Goal: Task Accomplishment & Management: Complete application form

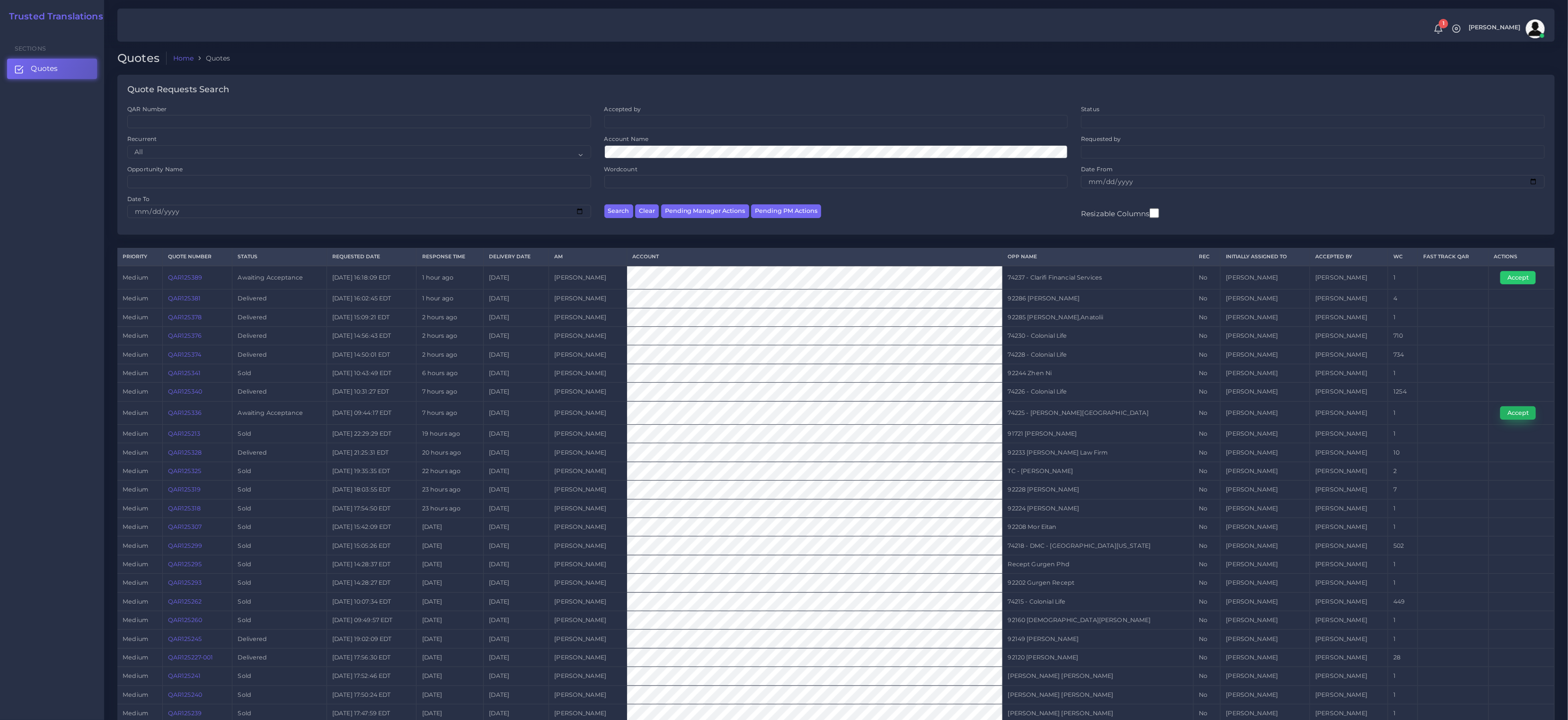
click at [1516, 413] on button "Accept" at bounding box center [1518, 412] width 36 height 13
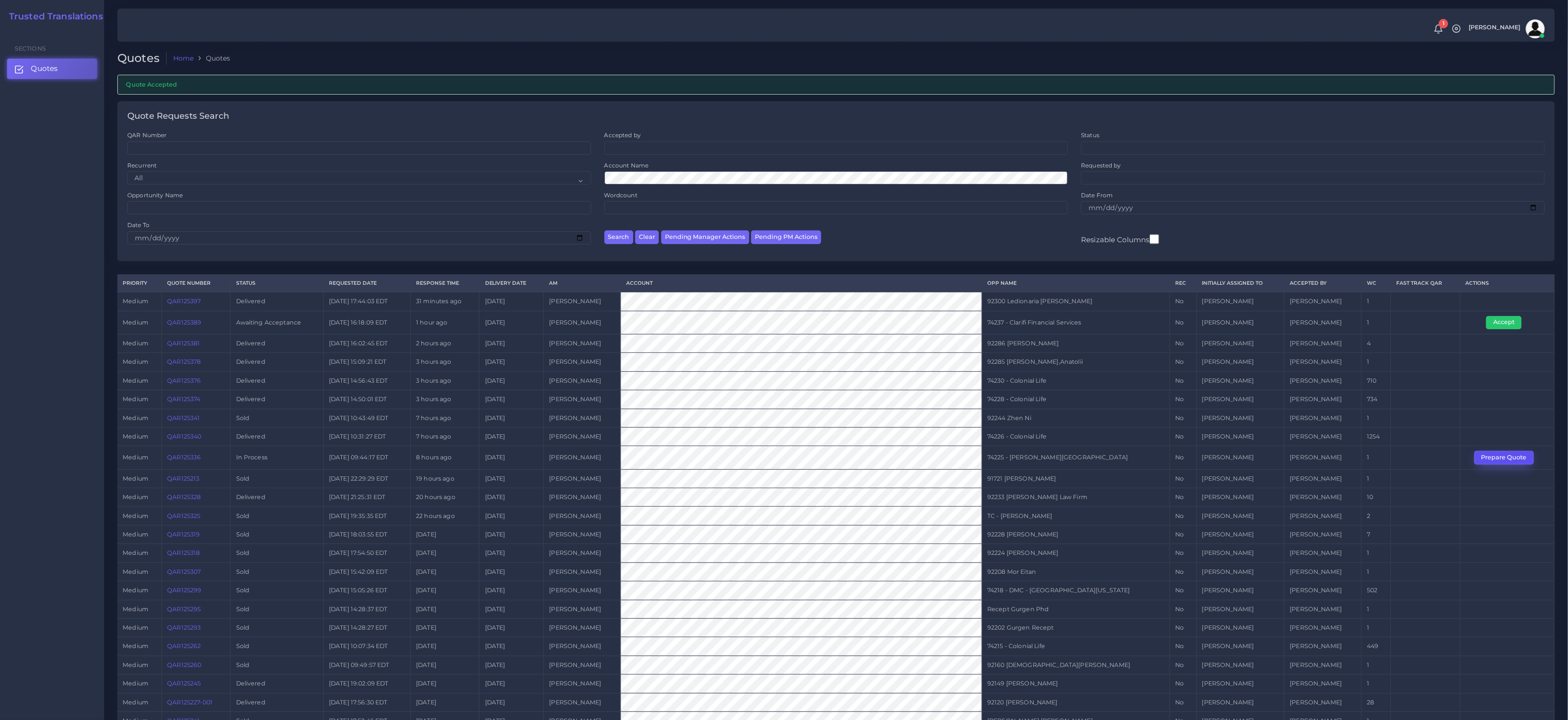
click at [1493, 454] on button "Prepare Quote" at bounding box center [1503, 457] width 59 height 13
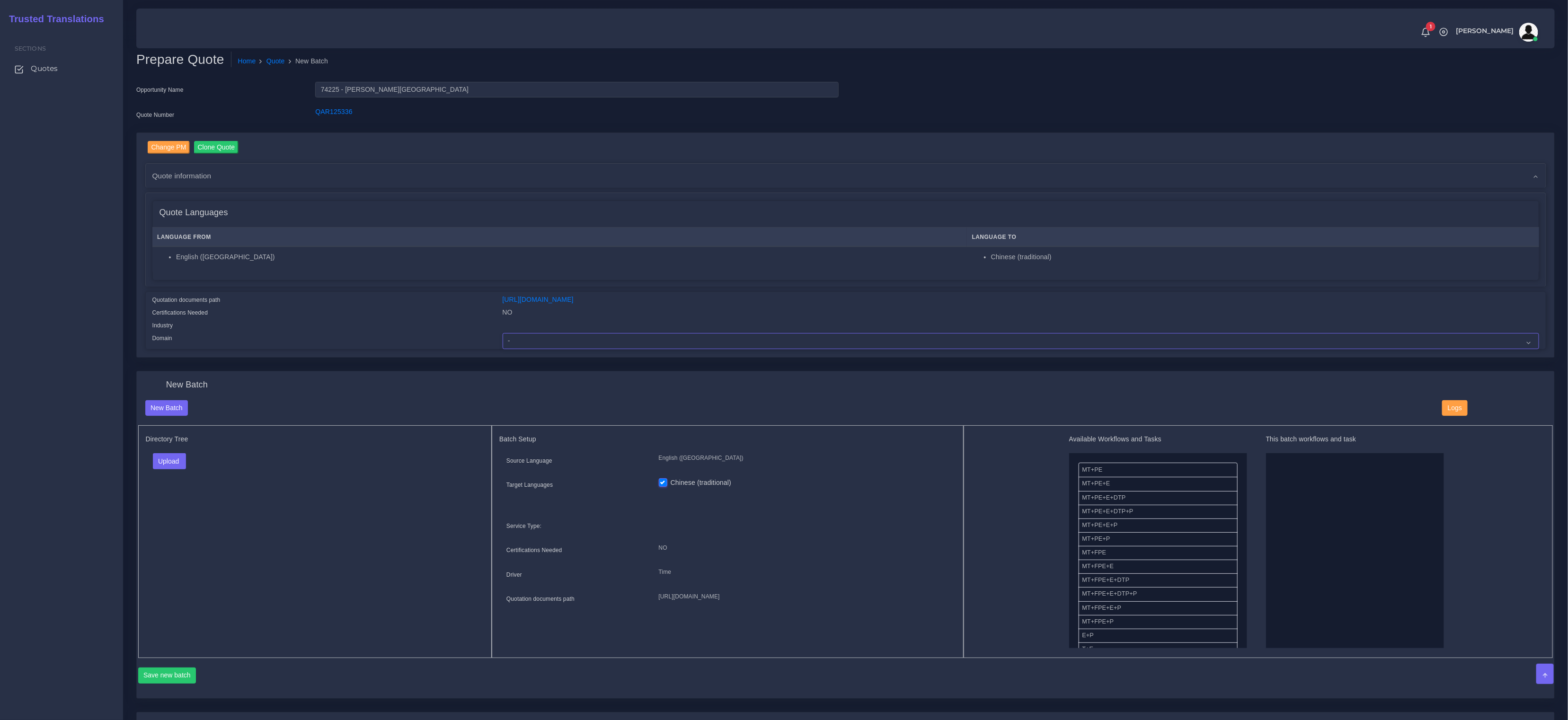
click at [575, 344] on select "- Advertising and Media Agriculture, Forestry and Fishing Architecture, Buildin…" at bounding box center [1021, 341] width 1036 height 16
drag, startPoint x: 406, startPoint y: 91, endPoint x: 347, endPoint y: 93, distance: 59.0
click at [347, 93] on input "74225 - John Fox Towers" at bounding box center [576, 90] width 523 height 16
click at [577, 326] on div at bounding box center [1020, 326] width 1051 height 13
click at [580, 344] on select "- Advertising and Media Agriculture, Forestry and Fishing Architecture, Buildin…" at bounding box center [1021, 341] width 1036 height 16
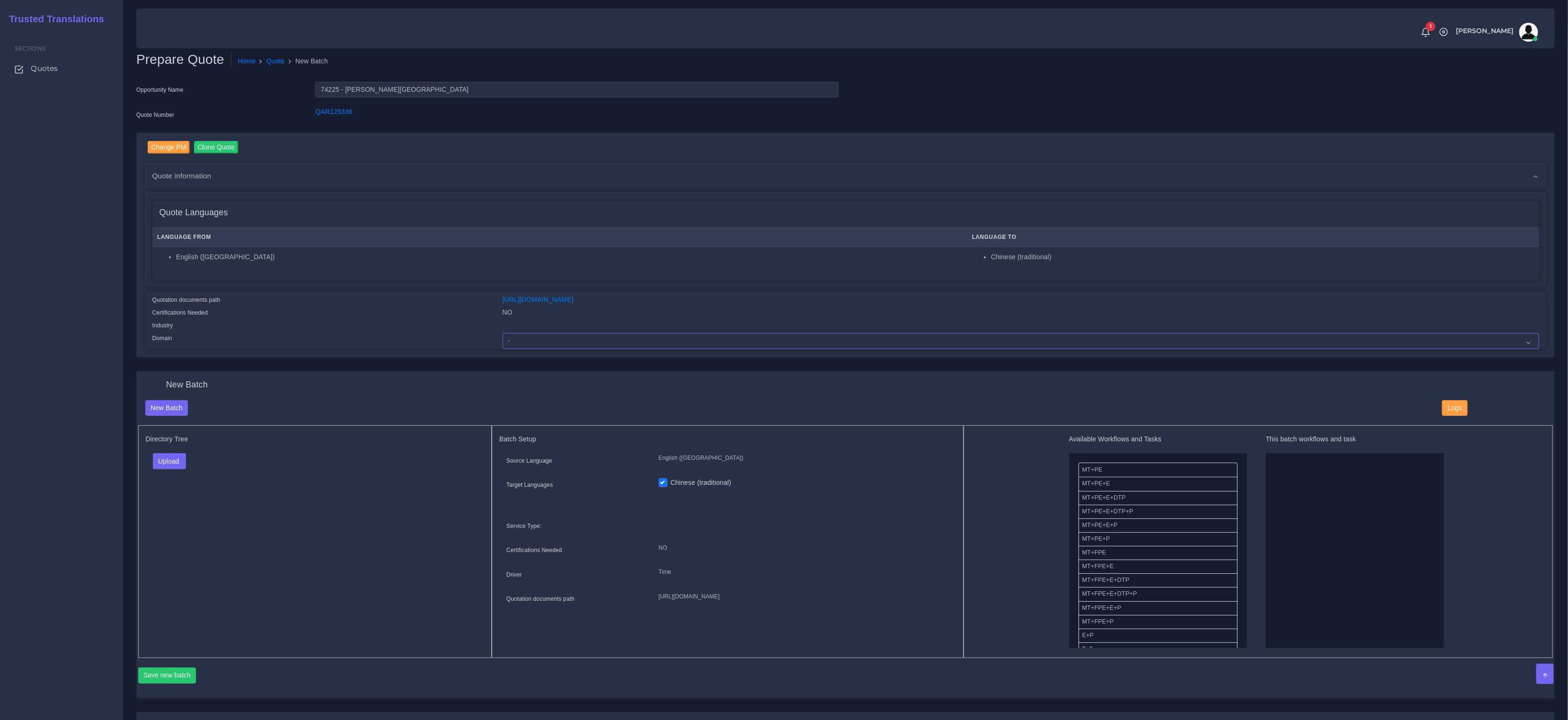
select select "Professional and Business Consulting Services"
click at [503, 333] on select "- Advertising and Media Agriculture, Forestry and Fishing Architecture, Buildin…" at bounding box center [1021, 341] width 1036 height 16
click at [375, 179] on div "Quote information" at bounding box center [846, 176] width 1400 height 24
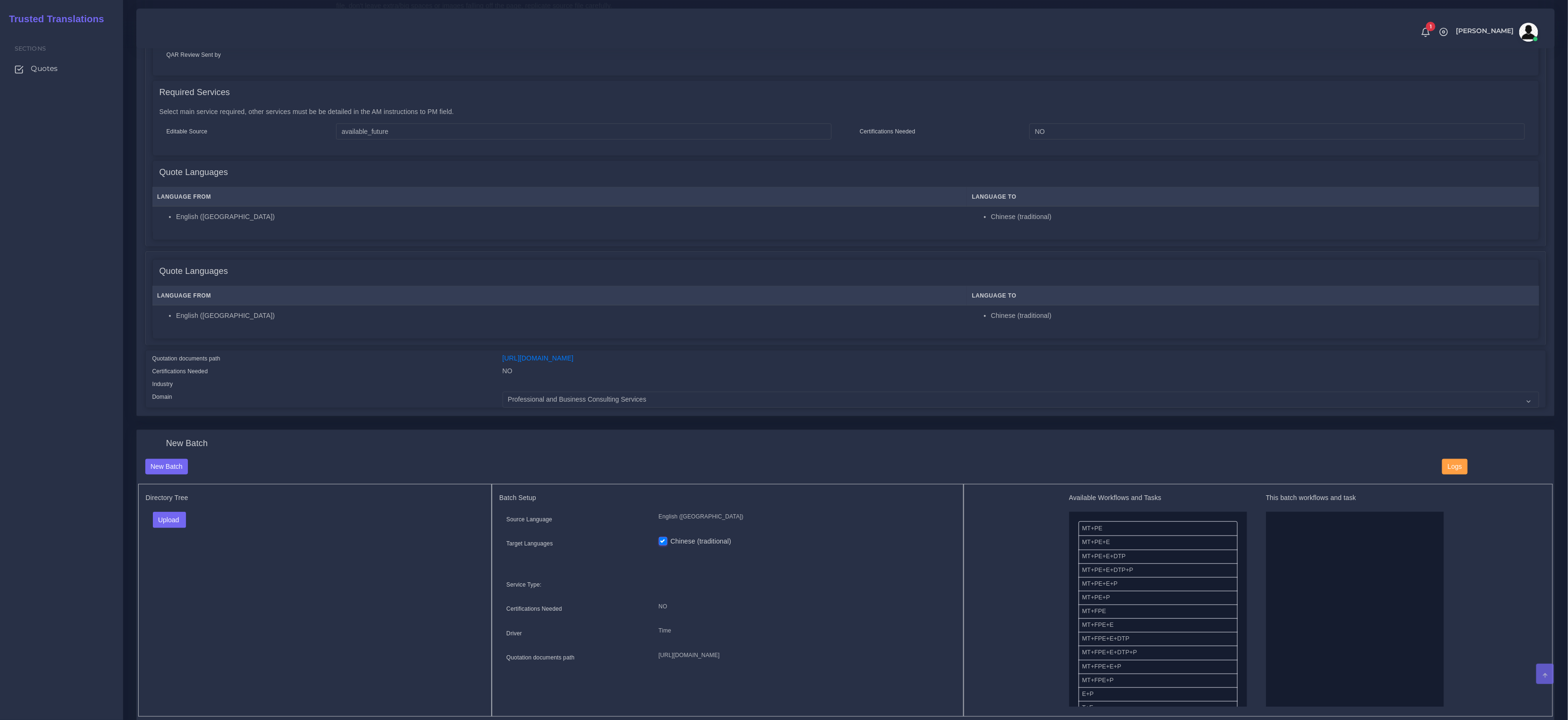
scroll to position [487, 0]
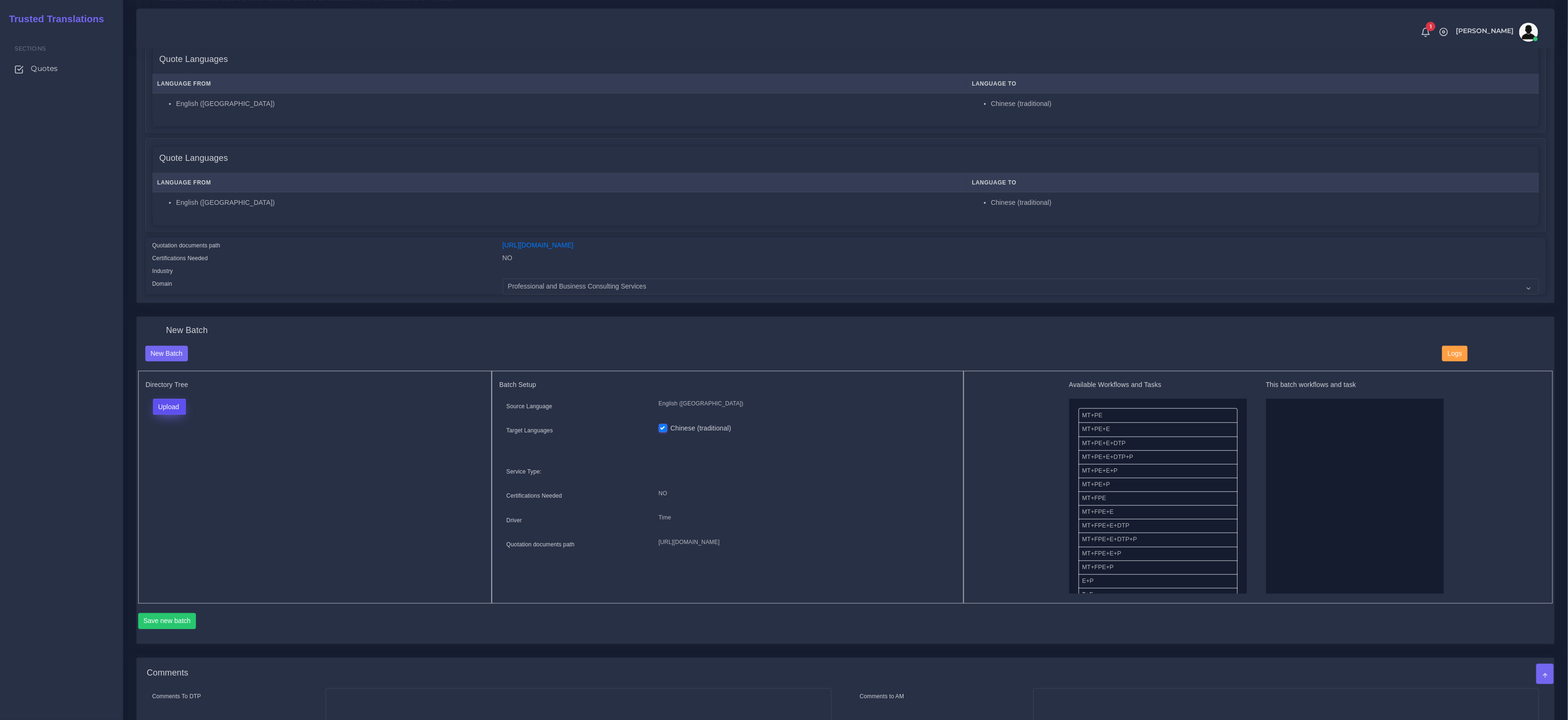
click at [170, 401] on button "Upload" at bounding box center [170, 406] width 33 height 16
click at [166, 446] on label "Files" at bounding box center [186, 443] width 65 height 12
drag, startPoint x: 1114, startPoint y: 471, endPoint x: 1262, endPoint y: 471, distance: 148.0
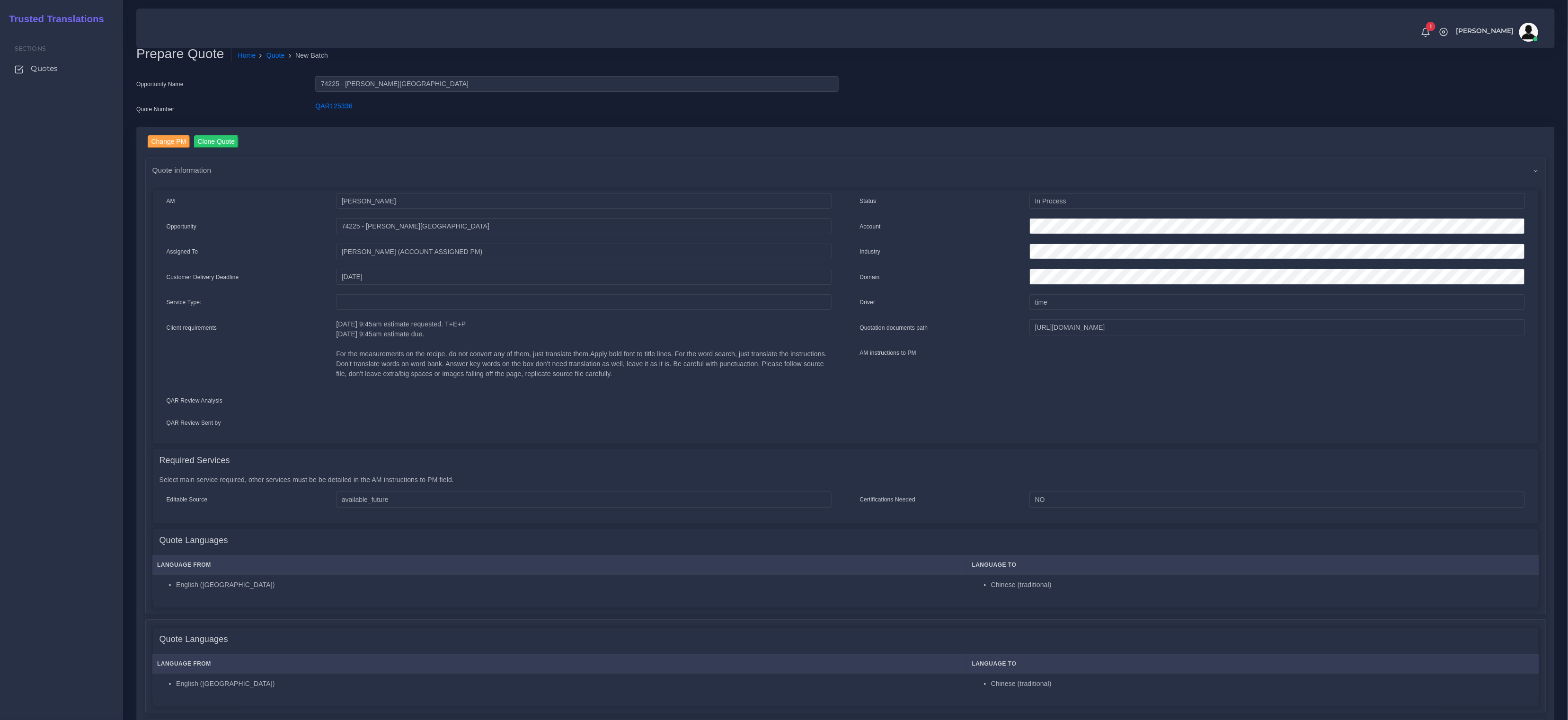
scroll to position [0, 0]
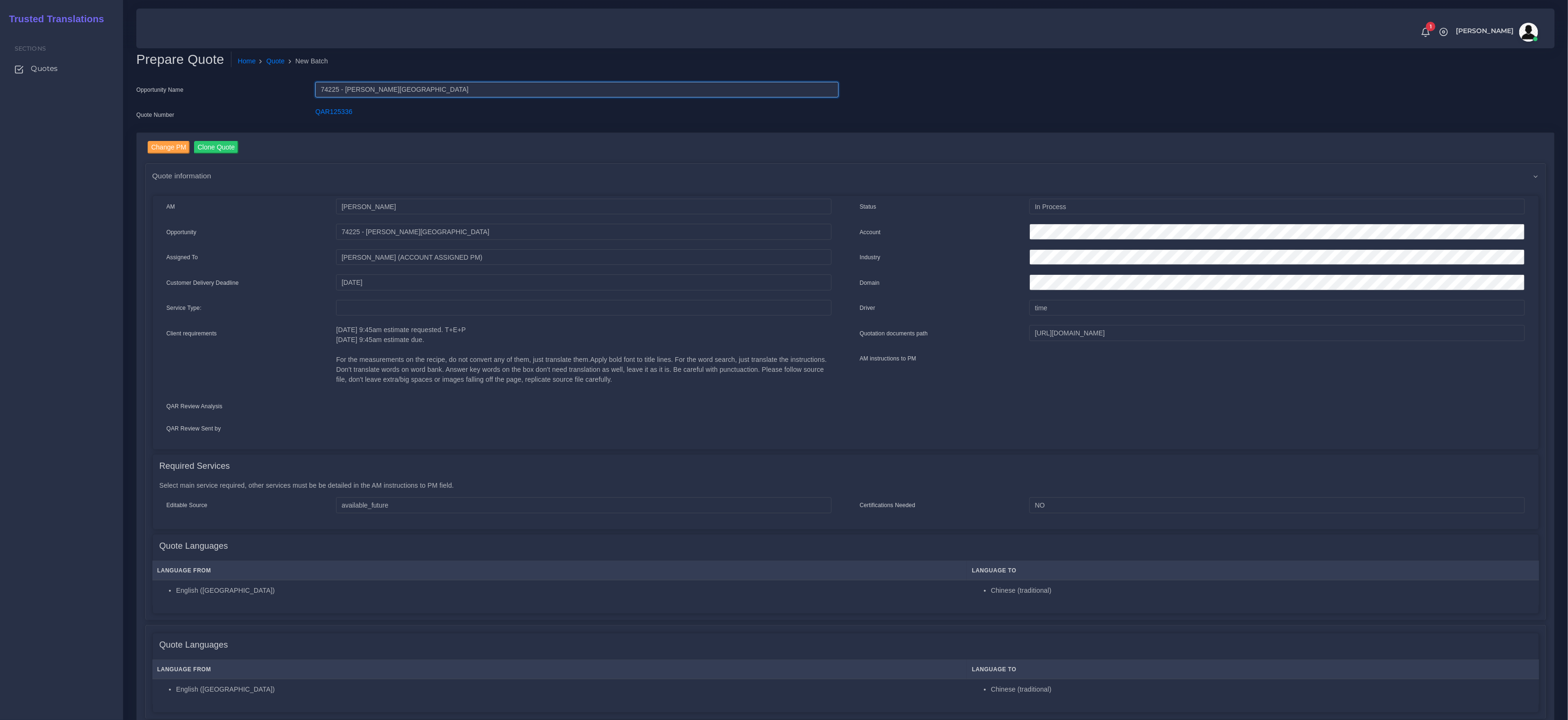
click at [331, 92] on input "74225 - [PERSON_NAME][GEOGRAPHIC_DATA]" at bounding box center [576, 90] width 523 height 16
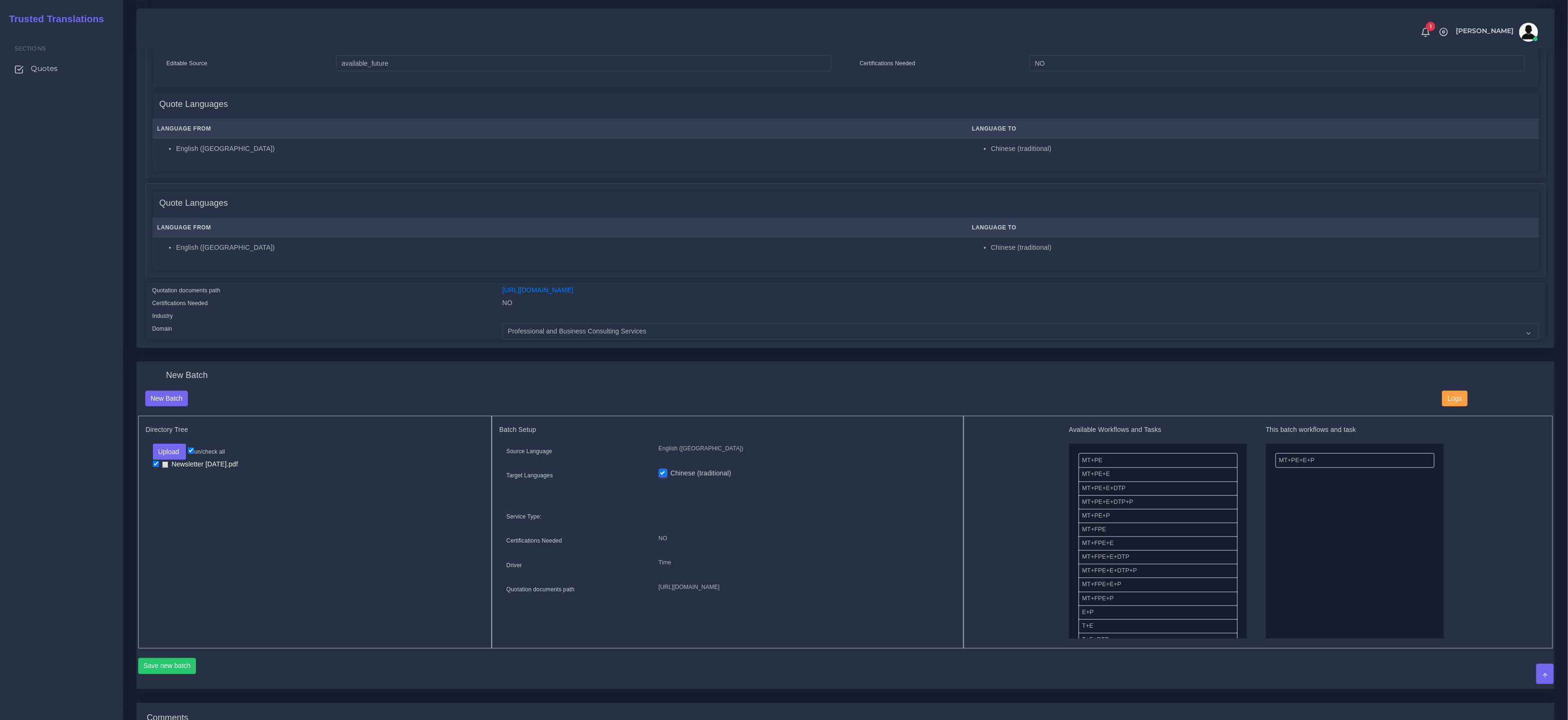
scroll to position [551, 0]
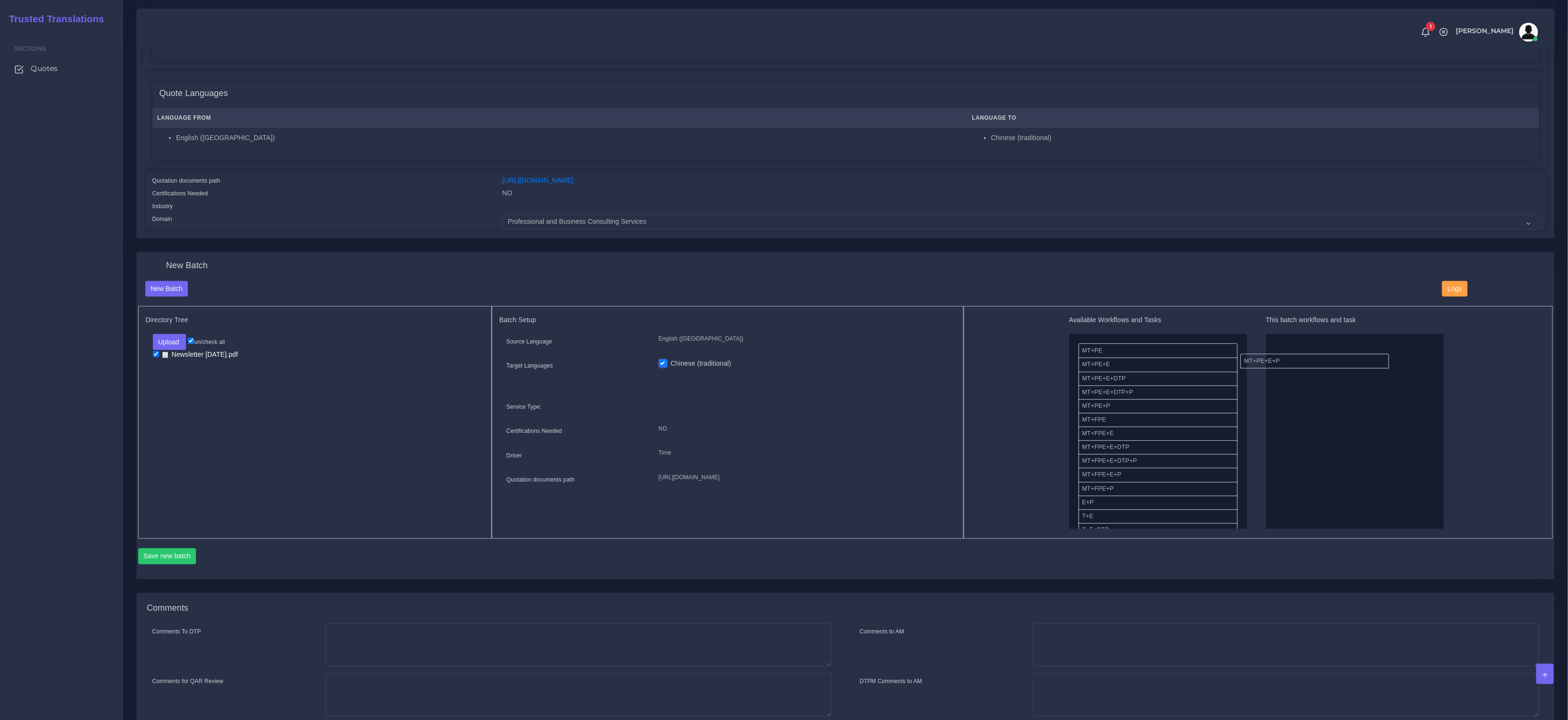
drag, startPoint x: 1290, startPoint y: 344, endPoint x: 1162, endPoint y: 388, distance: 135.4
drag, startPoint x: 1105, startPoint y: 487, endPoint x: 1304, endPoint y: 458, distance: 201.1
drag, startPoint x: 1114, startPoint y: 501, endPoint x: 1325, endPoint y: 331, distance: 271.0
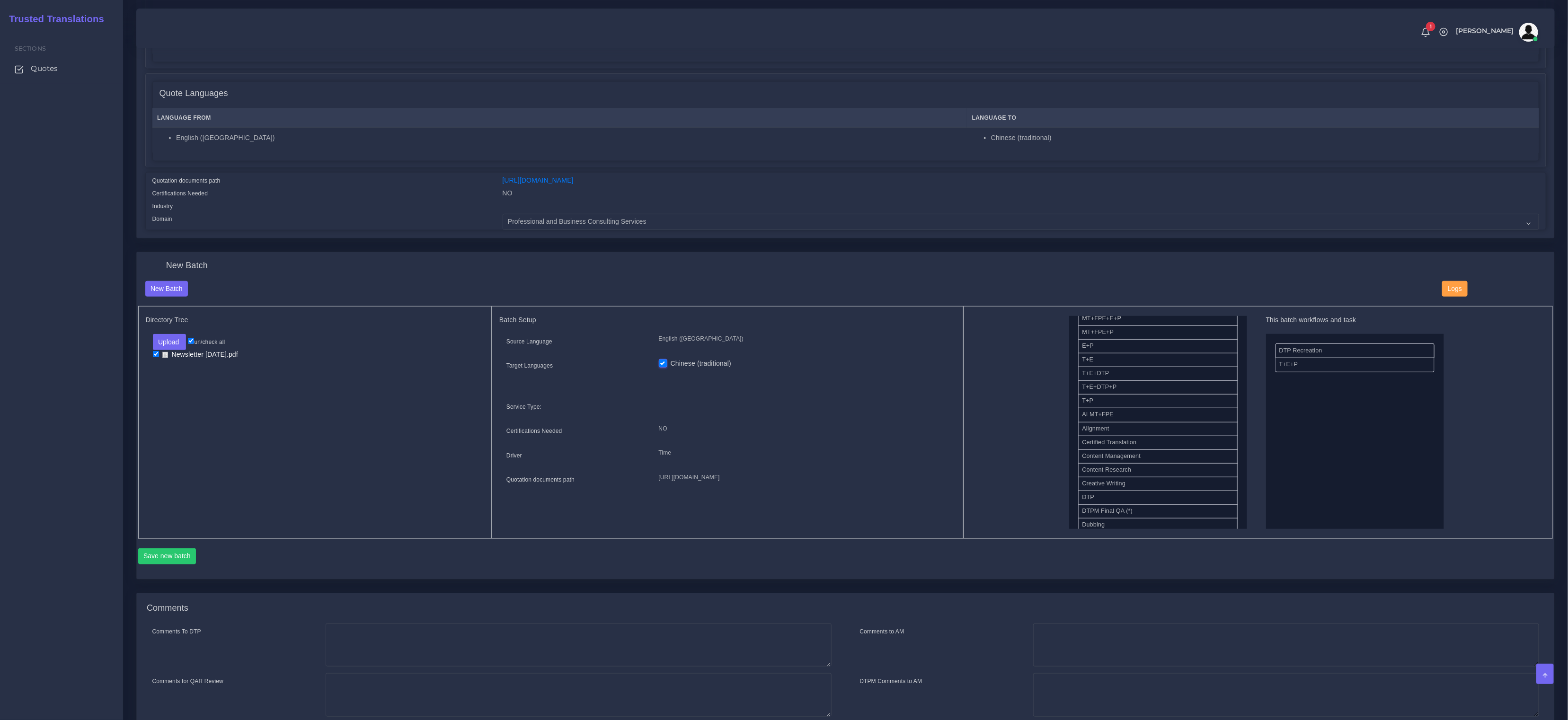
scroll to position [170, 0]
drag, startPoint x: 1101, startPoint y: 490, endPoint x: 1256, endPoint y: 455, distance: 158.9
click at [166, 561] on button "Save new batch" at bounding box center [167, 556] width 59 height 16
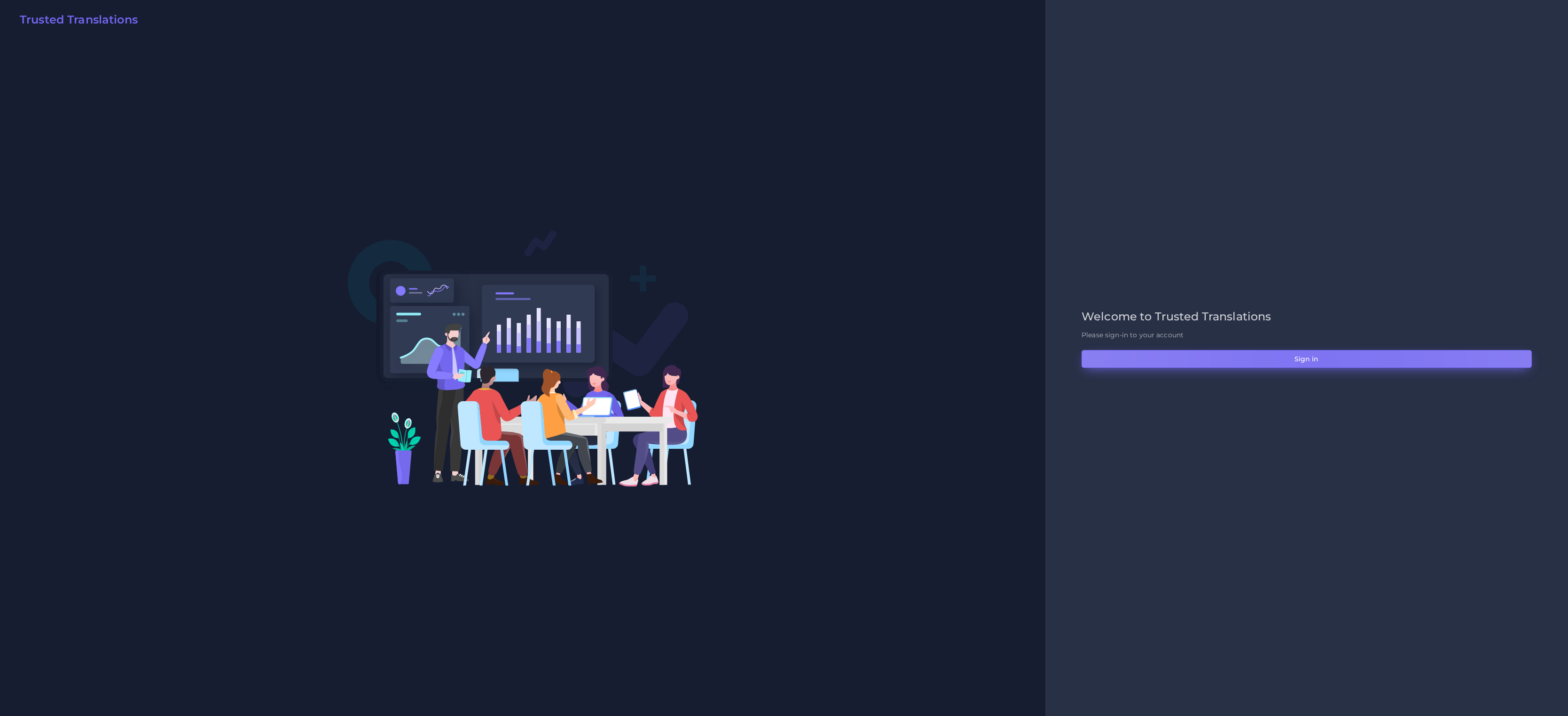
click at [1327, 363] on button "Sign in" at bounding box center [1307, 359] width 450 height 18
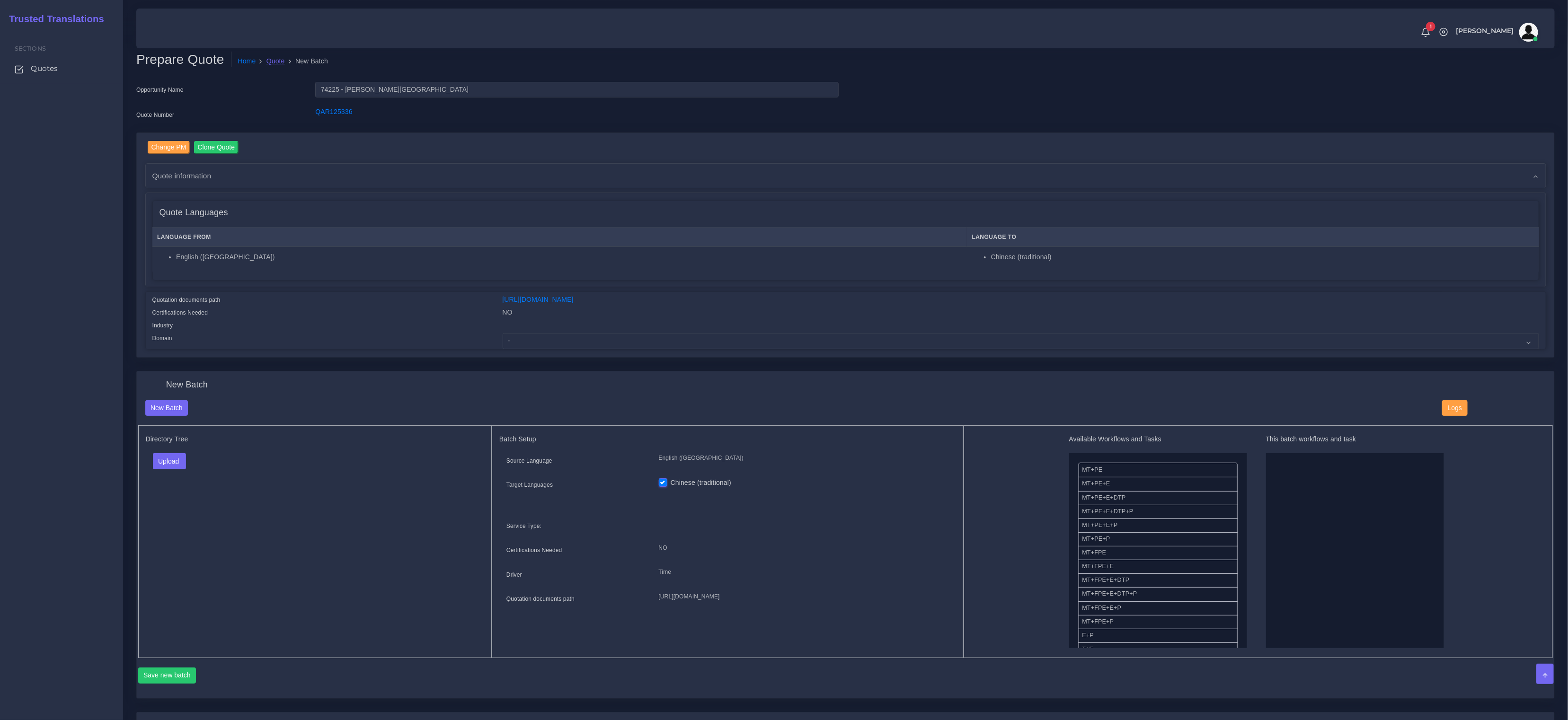
click at [269, 62] on link "Quote" at bounding box center [275, 61] width 18 height 10
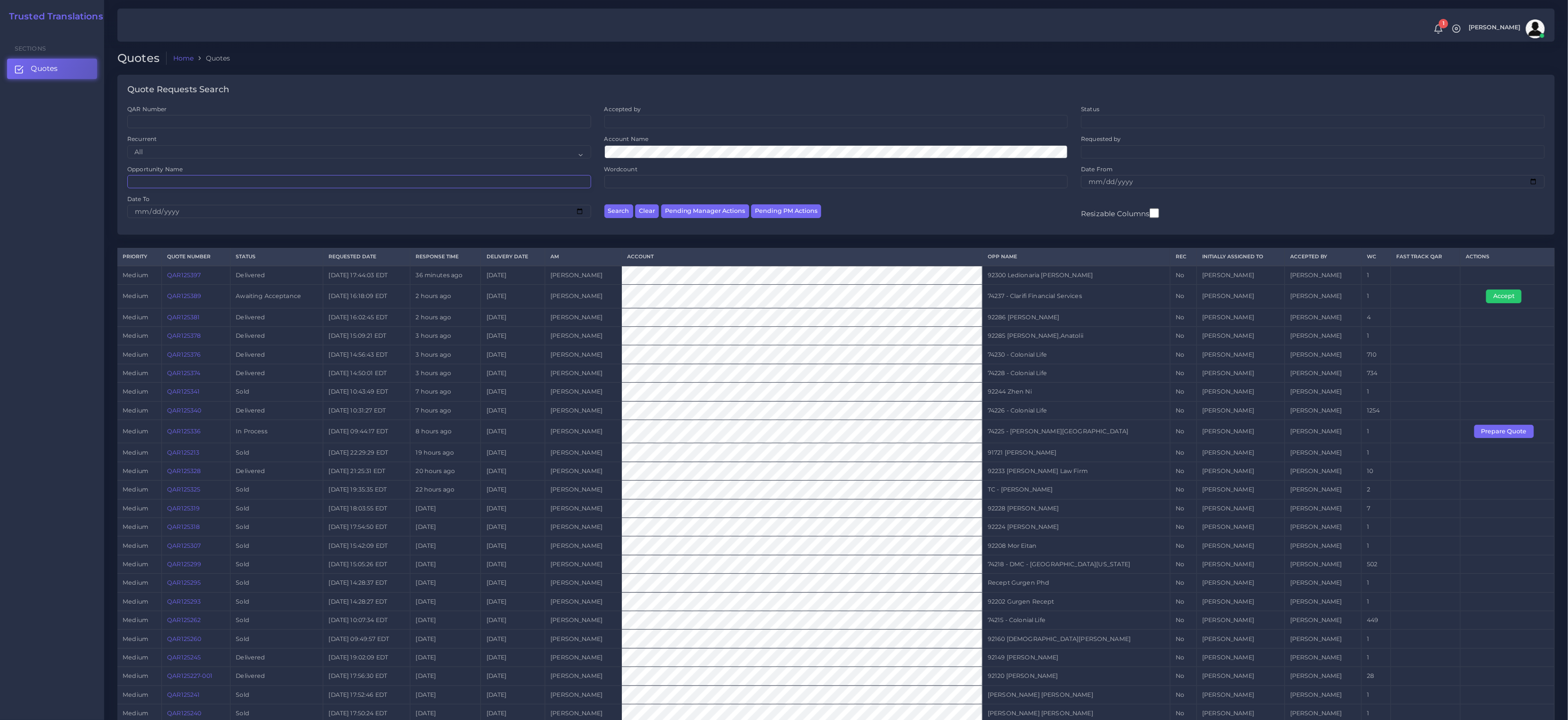
click at [219, 179] on input "Opportunity Name" at bounding box center [359, 181] width 464 height 13
click at [604, 205] on button "Search" at bounding box center [619, 211] width 29 height 14
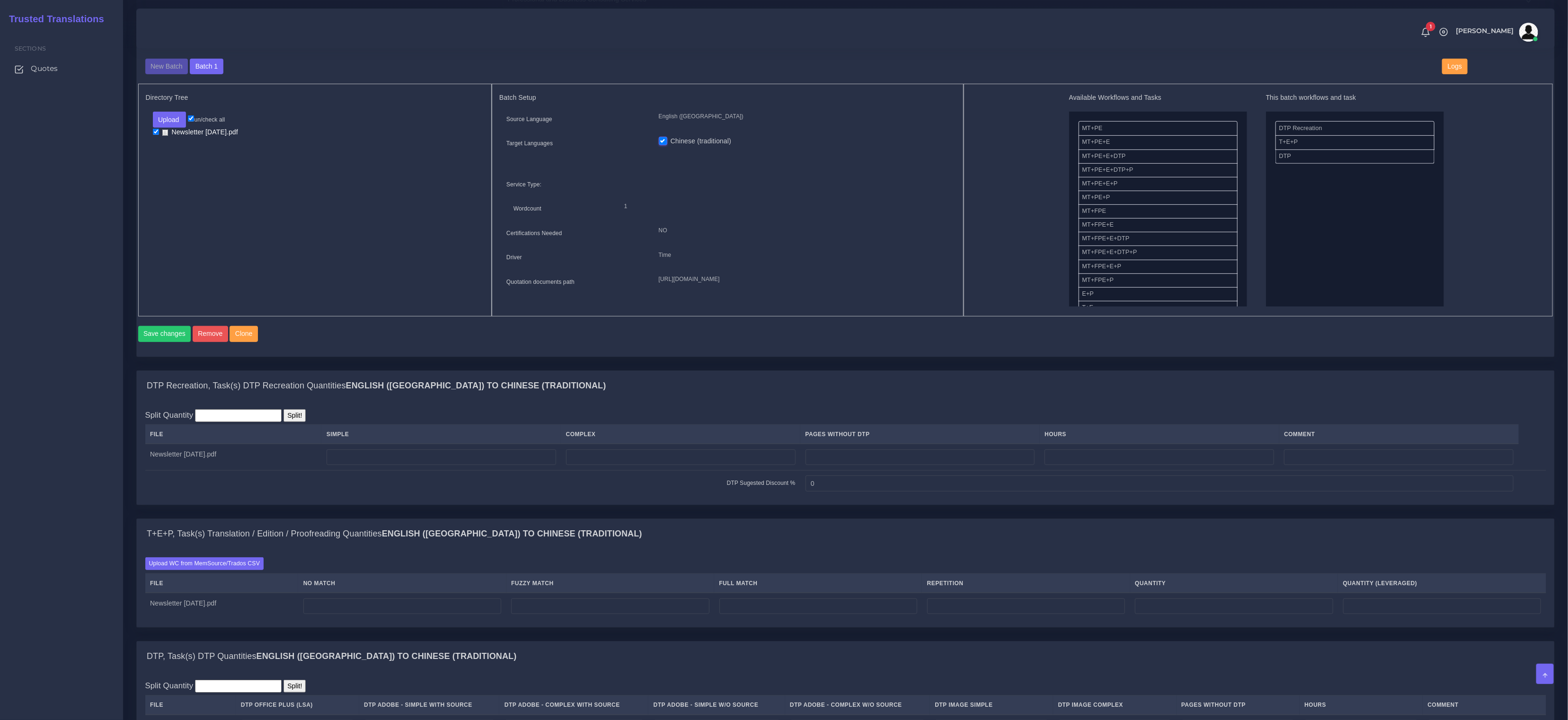
scroll to position [342, 0]
click at [488, 457] on input "number" at bounding box center [441, 456] width 230 height 16
click at [666, 469] on td at bounding box center [680, 455] width 240 height 27
click at [668, 465] on input "number" at bounding box center [681, 456] width 230 height 16
type input "16"
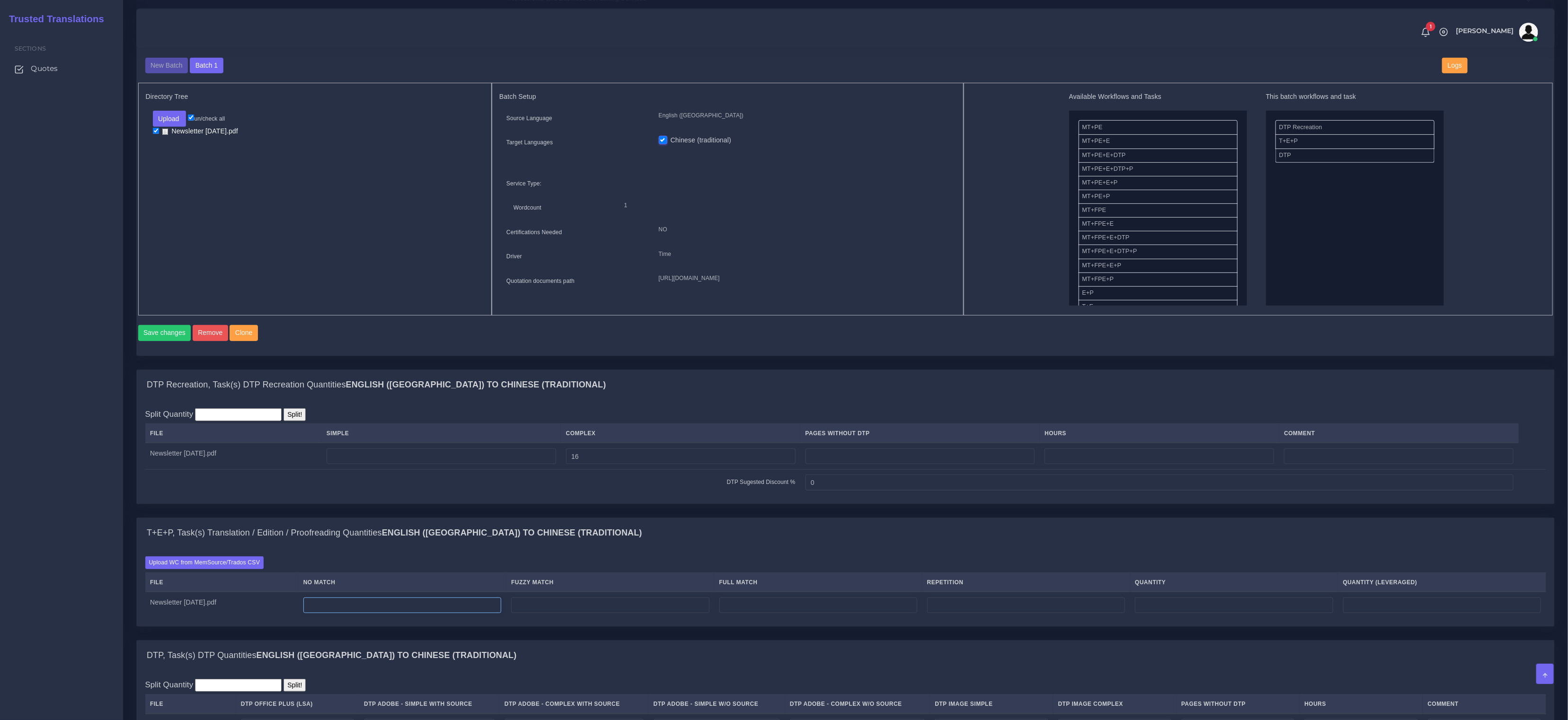
click at [421, 614] on input "number" at bounding box center [402, 605] width 198 height 16
drag, startPoint x: 421, startPoint y: 614, endPoint x: 358, endPoint y: 600, distance: 64.5
click at [361, 599] on tr "Newsletter September 2025.pdf 4132" at bounding box center [845, 604] width 1401 height 27
type input "4132"
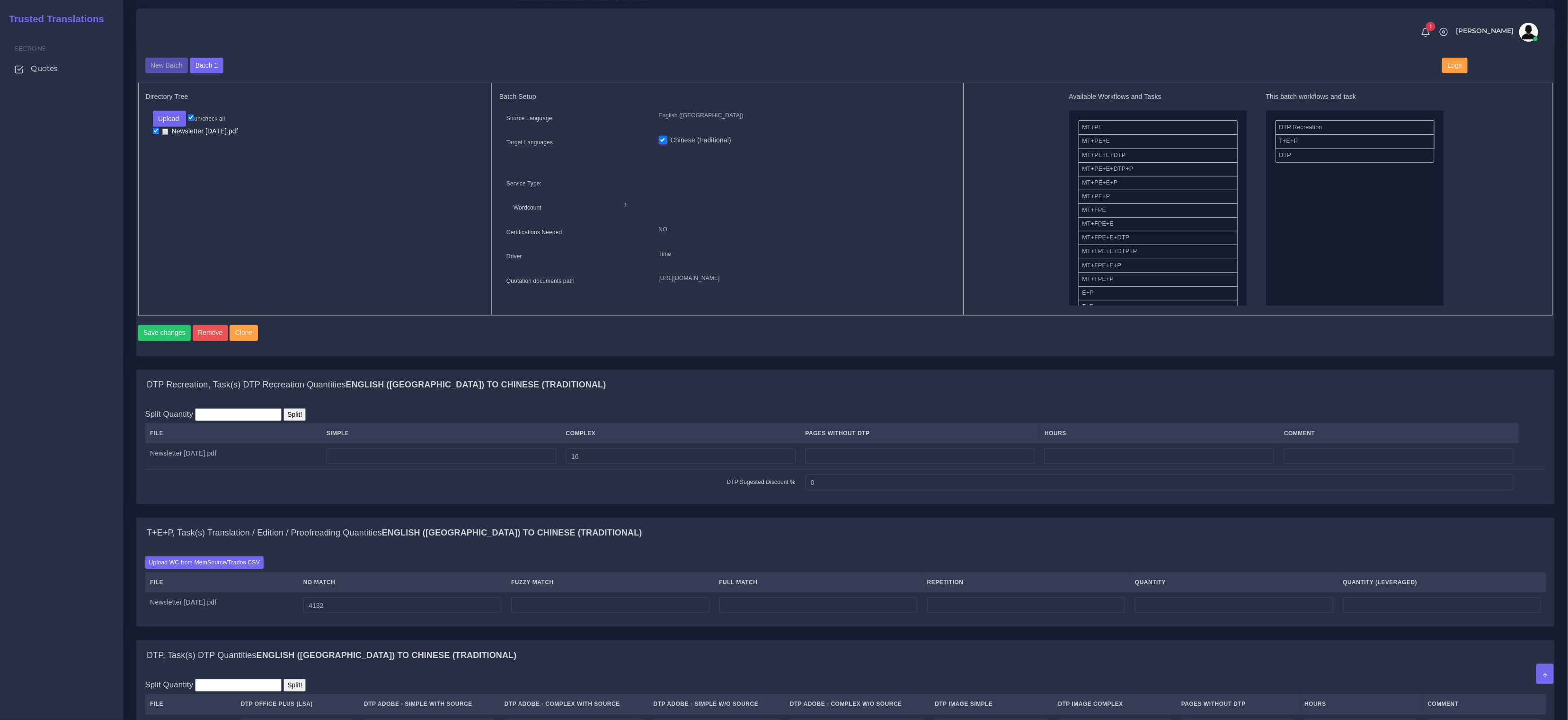
type input "4132"
click at [465, 609] on input "4132" at bounding box center [402, 605] width 198 height 16
drag, startPoint x: 410, startPoint y: 607, endPoint x: 306, endPoint y: 606, distance: 104.0
click at [330, 606] on tr "Newsletter September 2025.pdf 4132 4132 4132" at bounding box center [845, 604] width 1401 height 27
click at [605, 614] on input "number" at bounding box center [610, 605] width 198 height 16
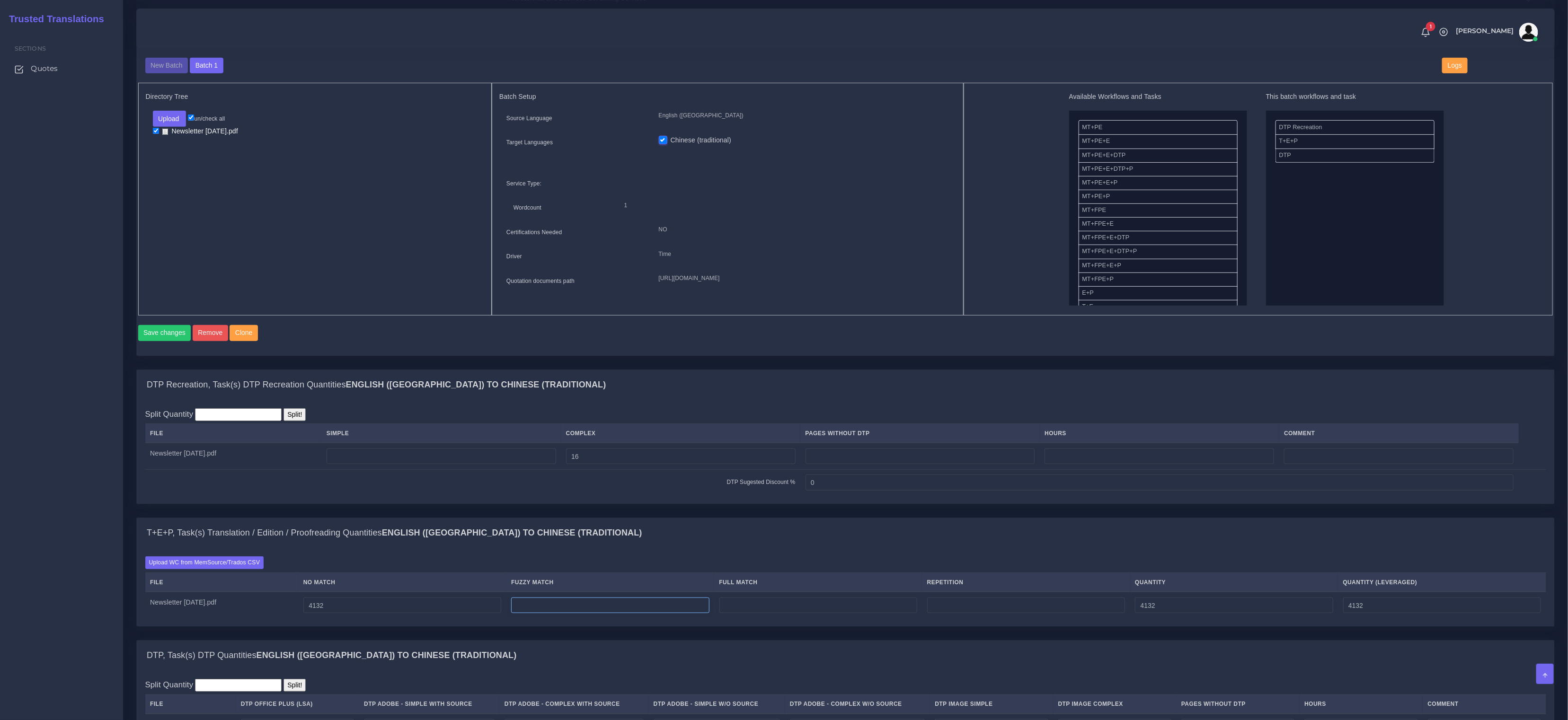
paste input "499"
type input "499"
type input "4631"
type input "4381"
click at [788, 612] on input "number" at bounding box center [818, 605] width 198 height 16
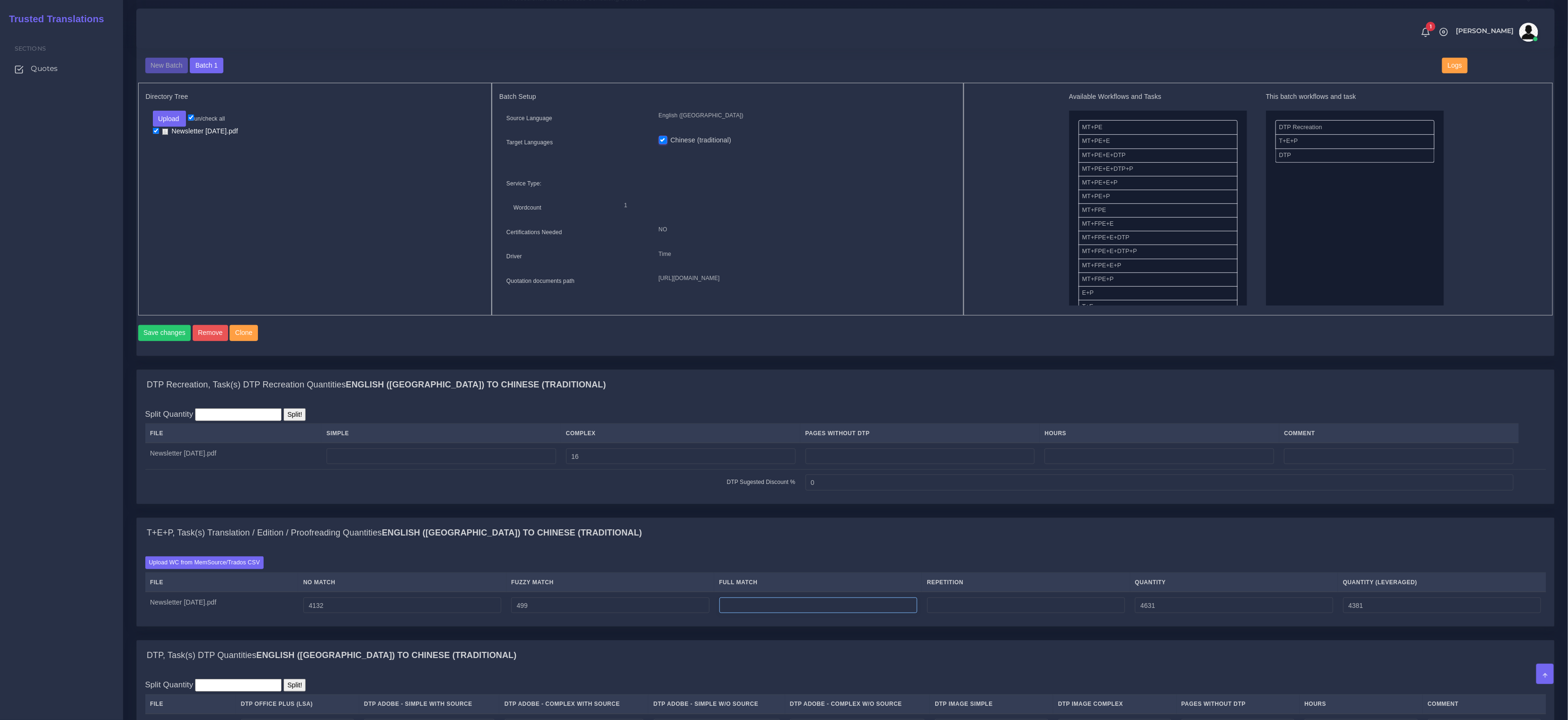
paste input "301"
type input "301"
type input "4932"
type input "4456"
drag, startPoint x: 978, startPoint y: 617, endPoint x: 885, endPoint y: 586, distance: 98.0
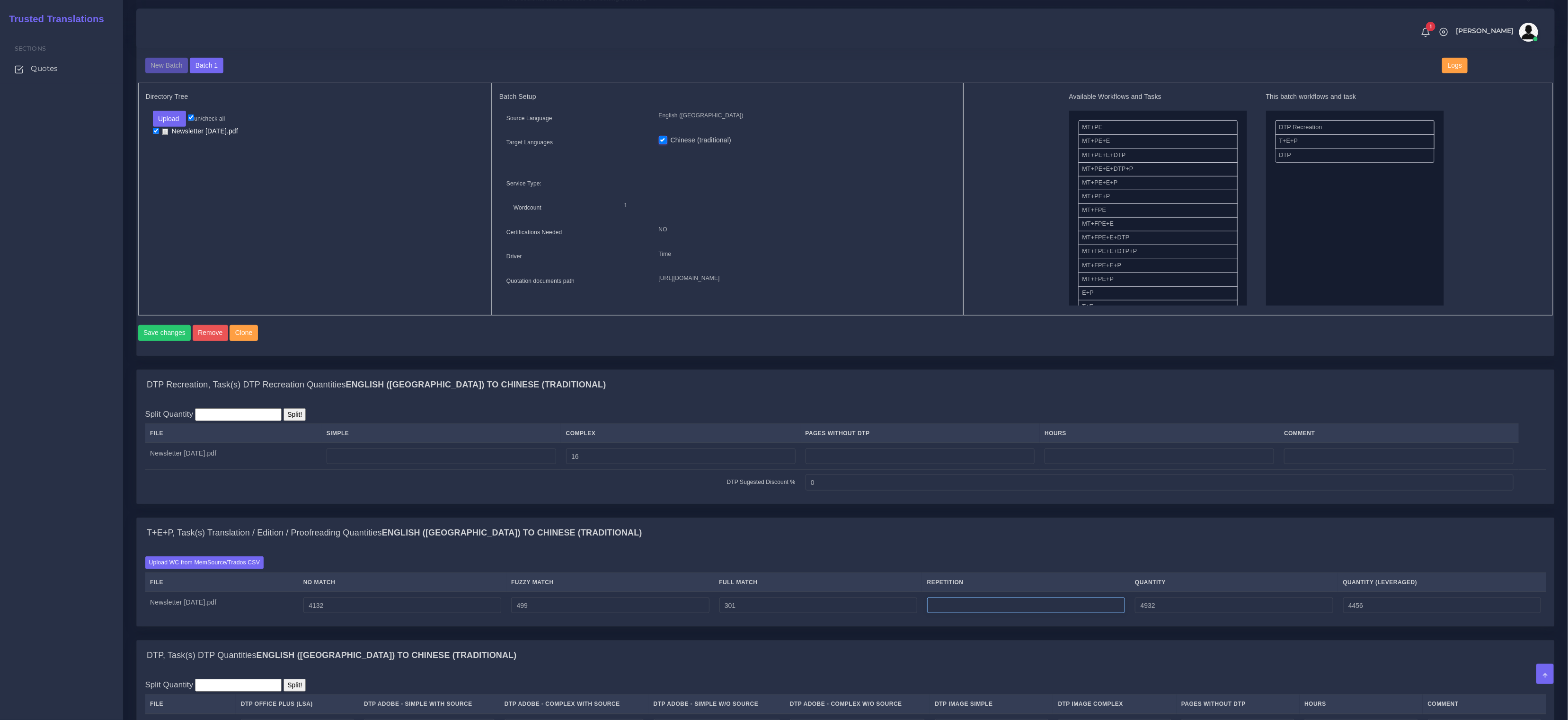
click at [978, 614] on input "number" at bounding box center [1026, 605] width 198 height 16
paste input "46"
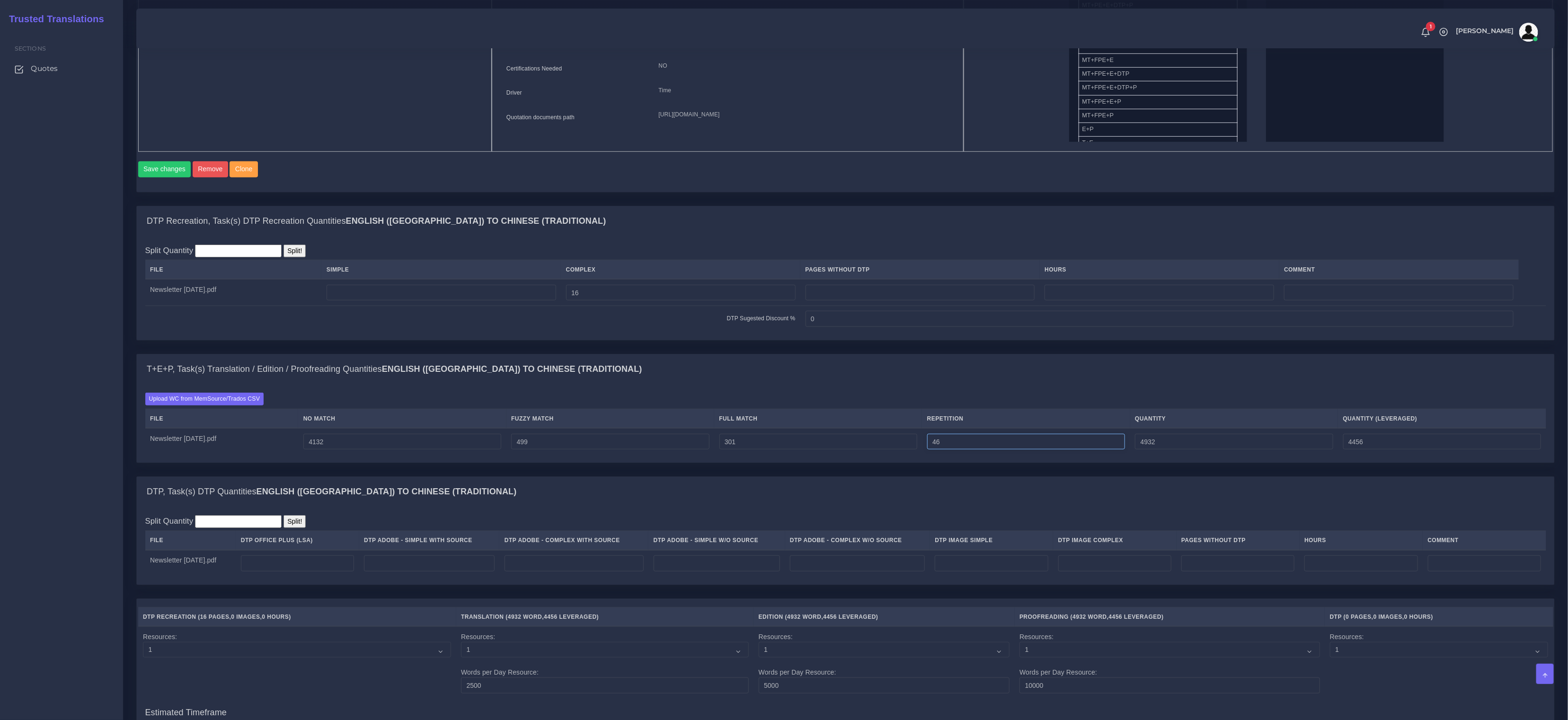
scroll to position [569, 0]
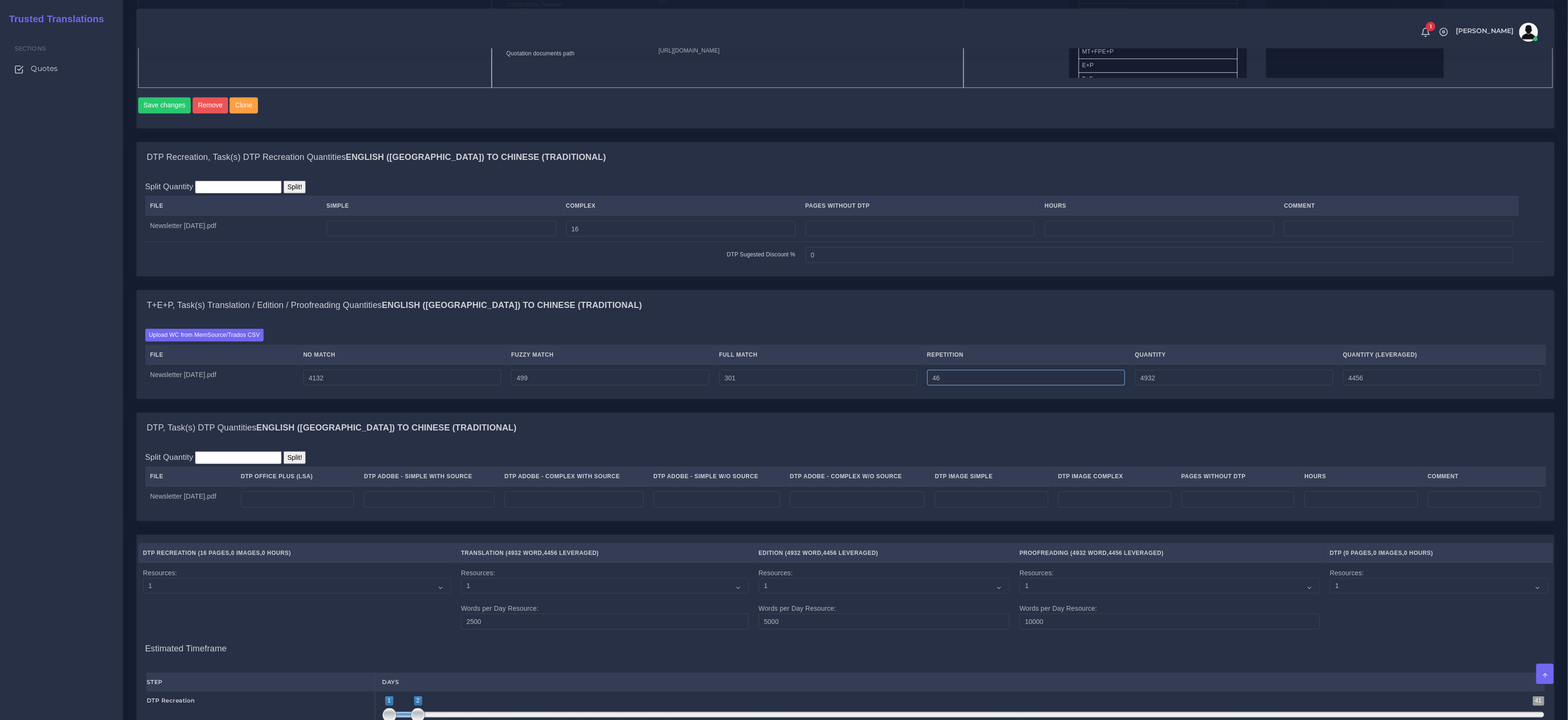
type input "46"
type input "4978"
type input "4468"
click at [622, 500] on input "number" at bounding box center [574, 499] width 139 height 16
type input "16"
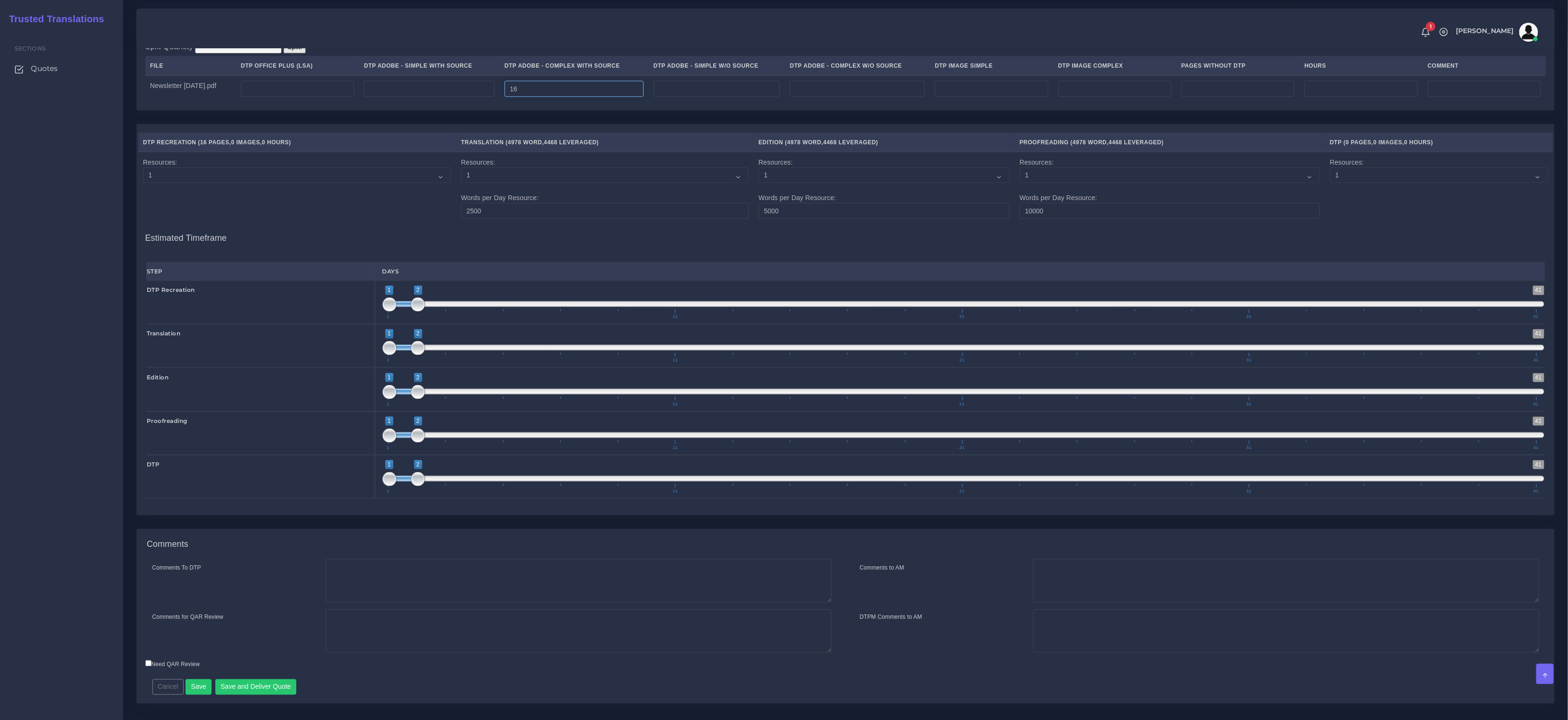
scroll to position [1003, 0]
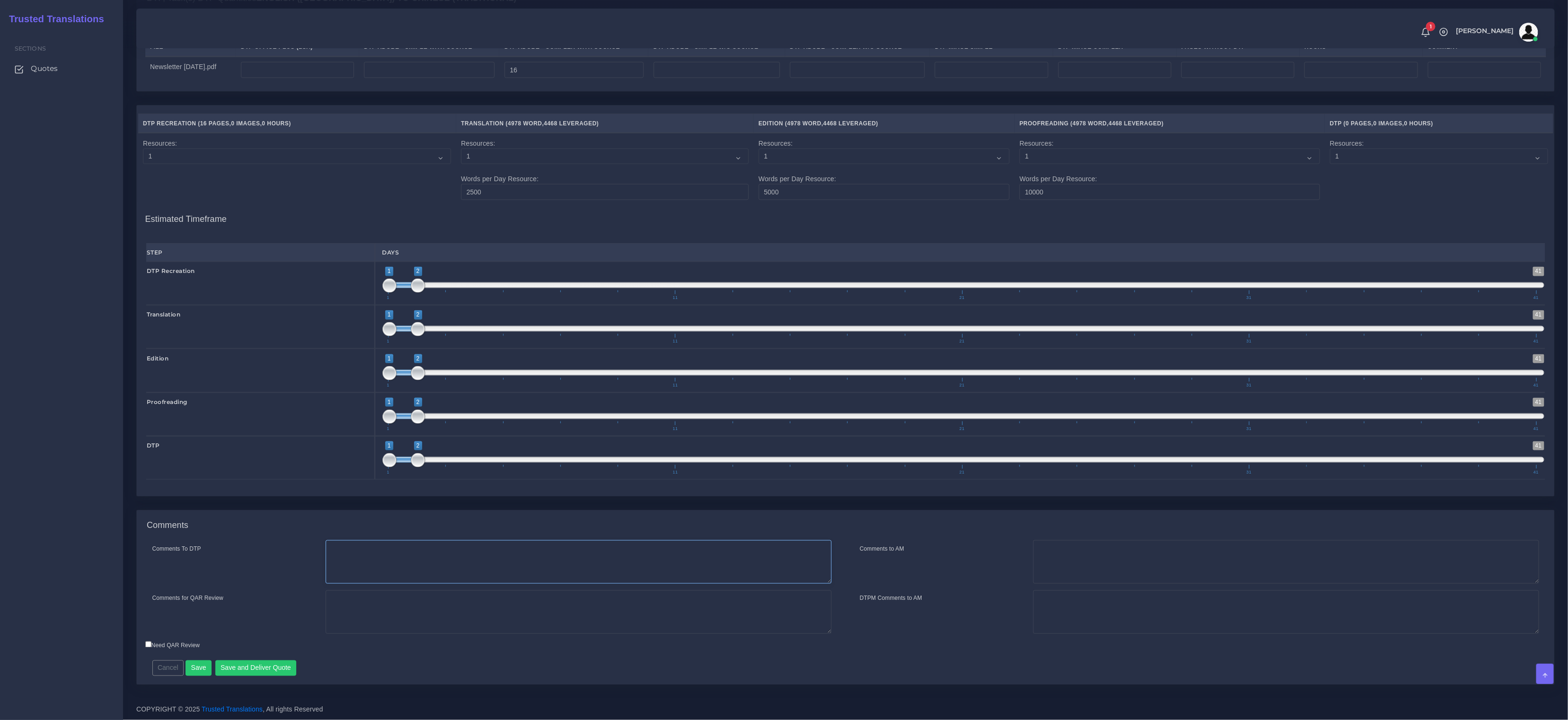
click at [465, 571] on textarea "Comments To DTP" at bounding box center [578, 561] width 506 height 43
paste textarea "For the word search, just translate the instructions. Don't translate words on …"
type textarea "For the word search, just translate the instructions. Don't translate words on …"
click at [270, 670] on button "Save and Deliver Quote" at bounding box center [256, 668] width 81 height 16
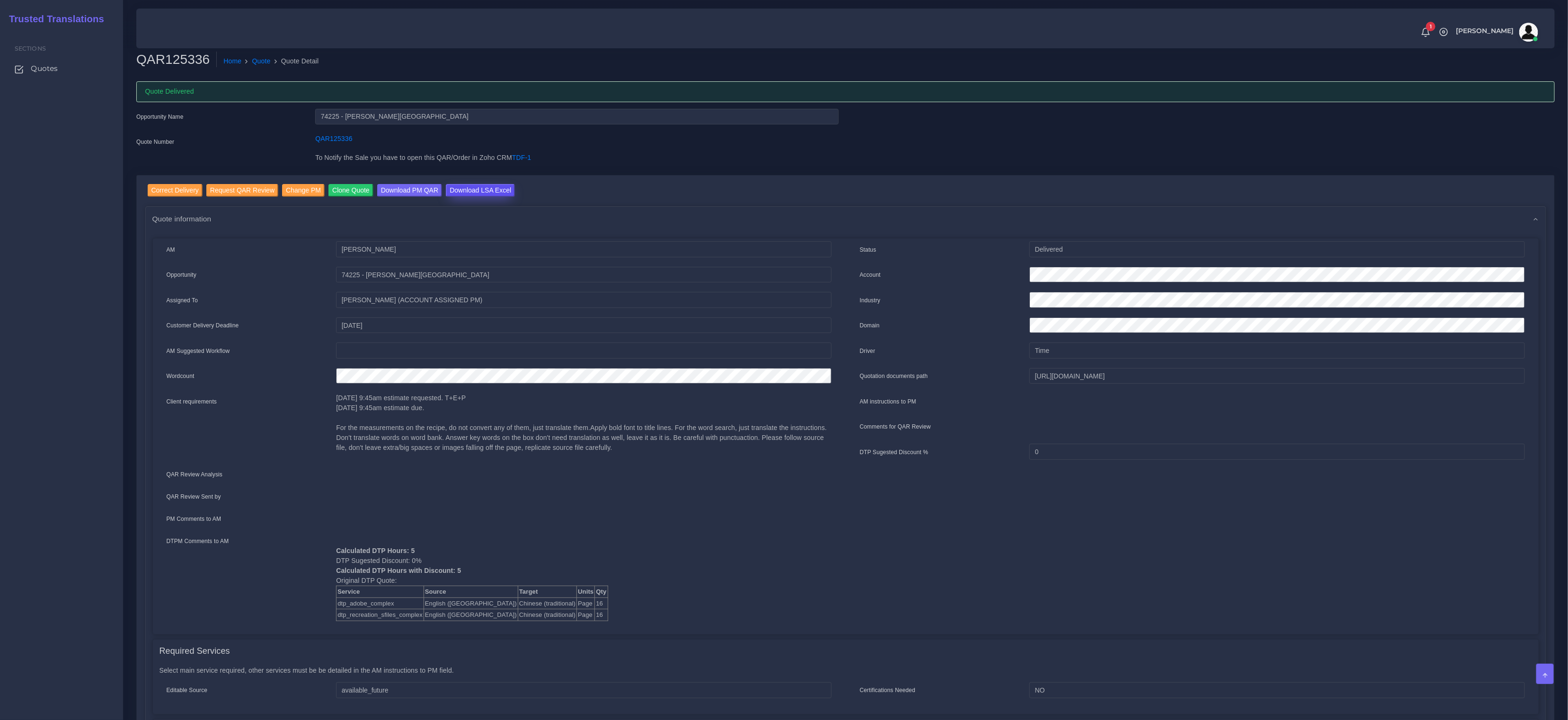
click at [469, 187] on input "Download LSA Excel" at bounding box center [480, 190] width 69 height 13
click at [501, 188] on input "Download LSA Excel" at bounding box center [480, 190] width 69 height 13
click at [189, 186] on input "Correct Delivery" at bounding box center [175, 190] width 55 height 13
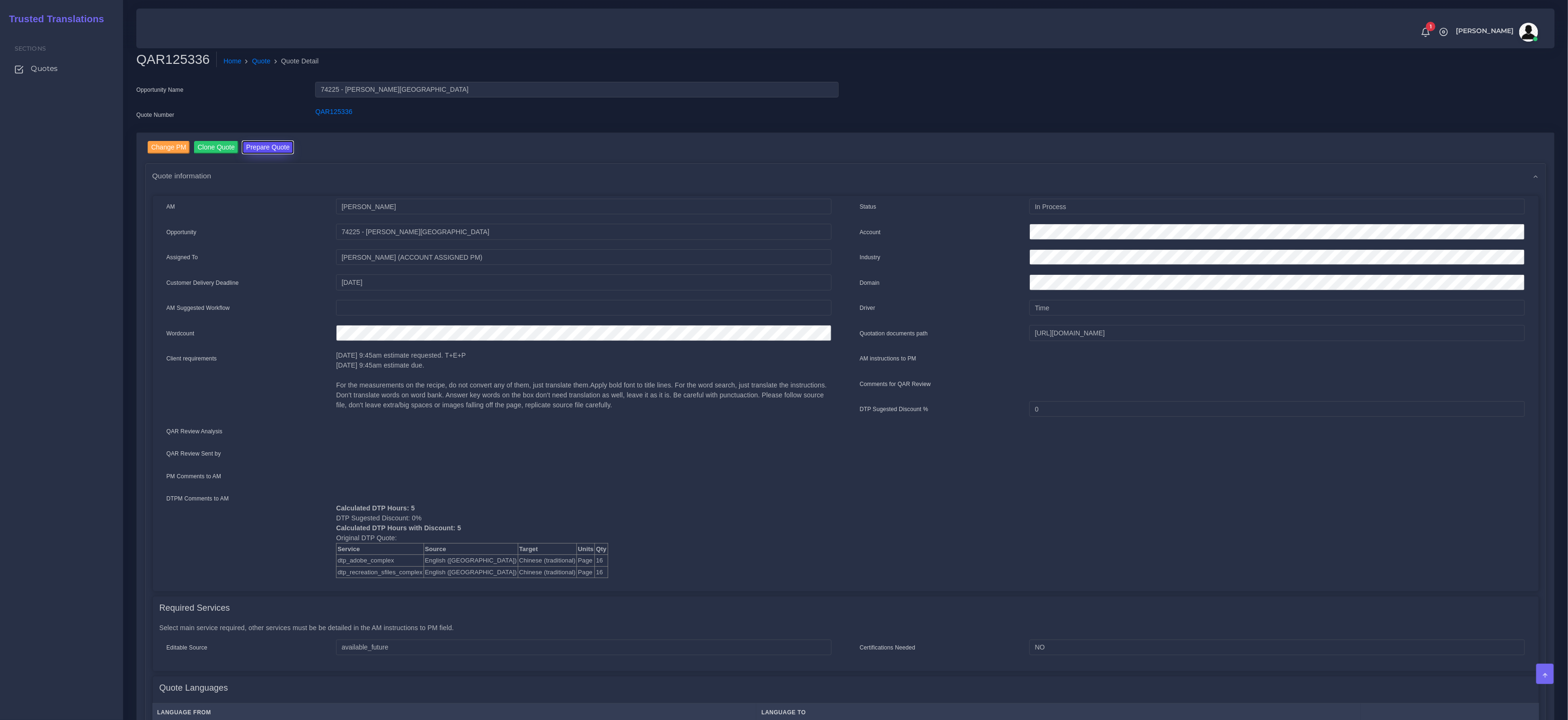
click at [260, 148] on button "Prepare Quote" at bounding box center [267, 147] width 51 height 13
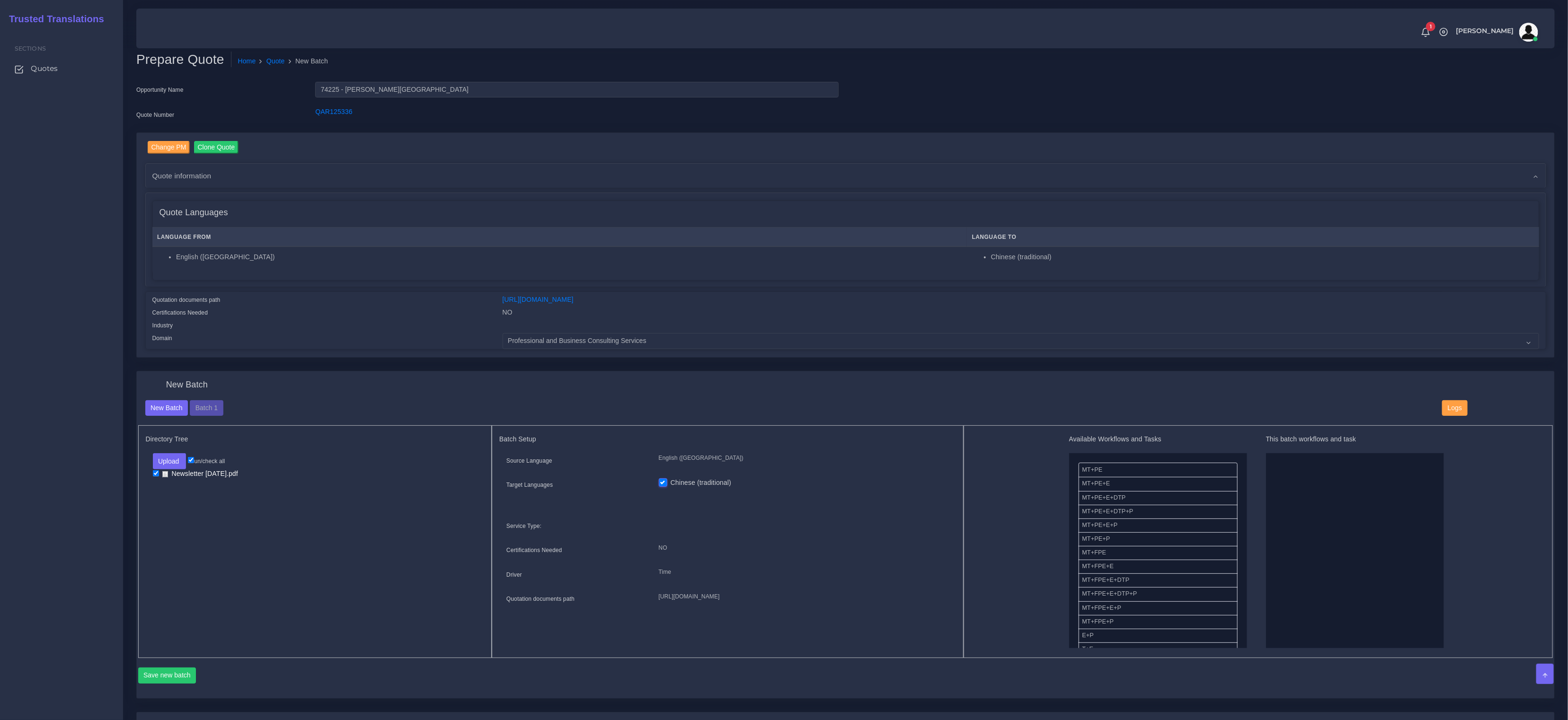
click at [207, 397] on div "New Batch" at bounding box center [846, 389] width 1415 height 21
click at [208, 404] on button "Batch 1" at bounding box center [206, 408] width 33 height 16
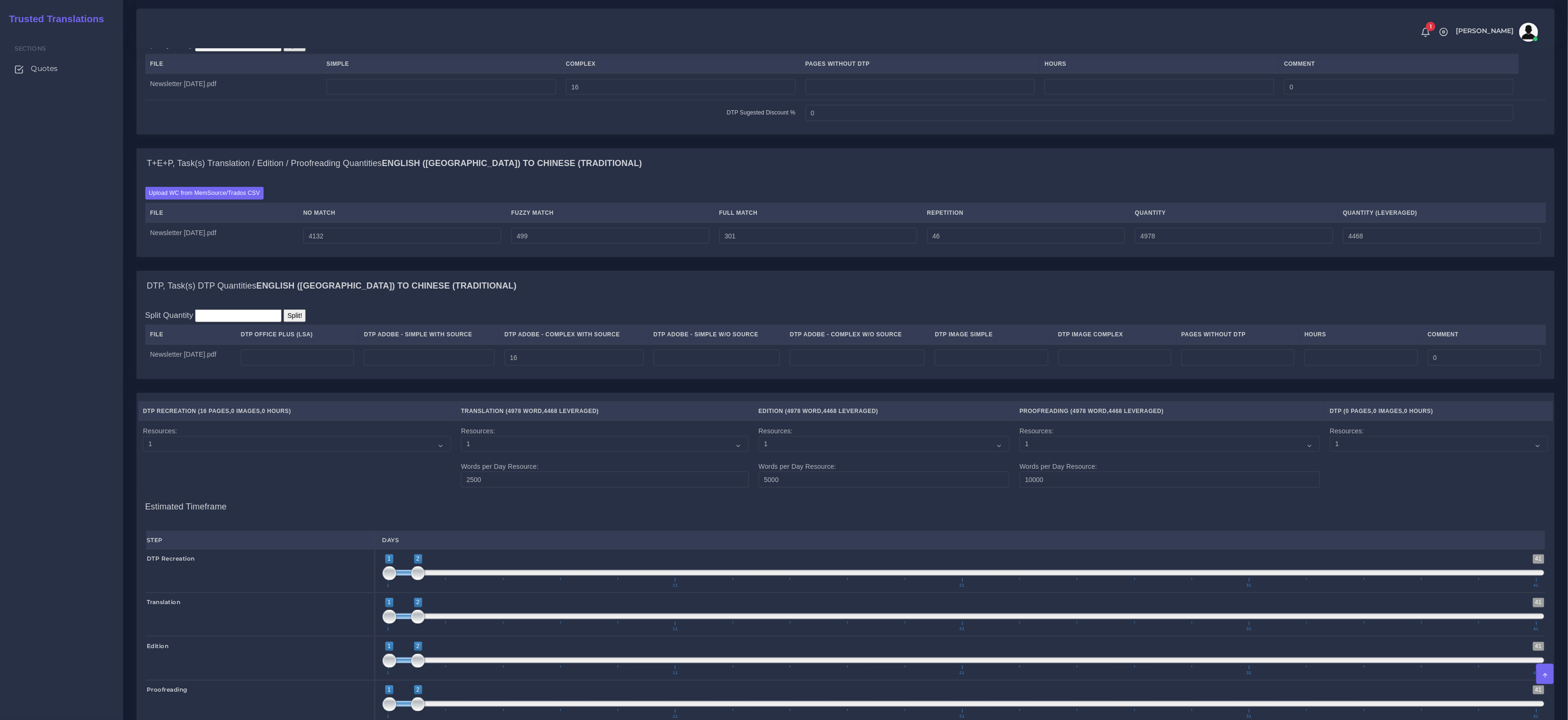
scroll to position [671, 0]
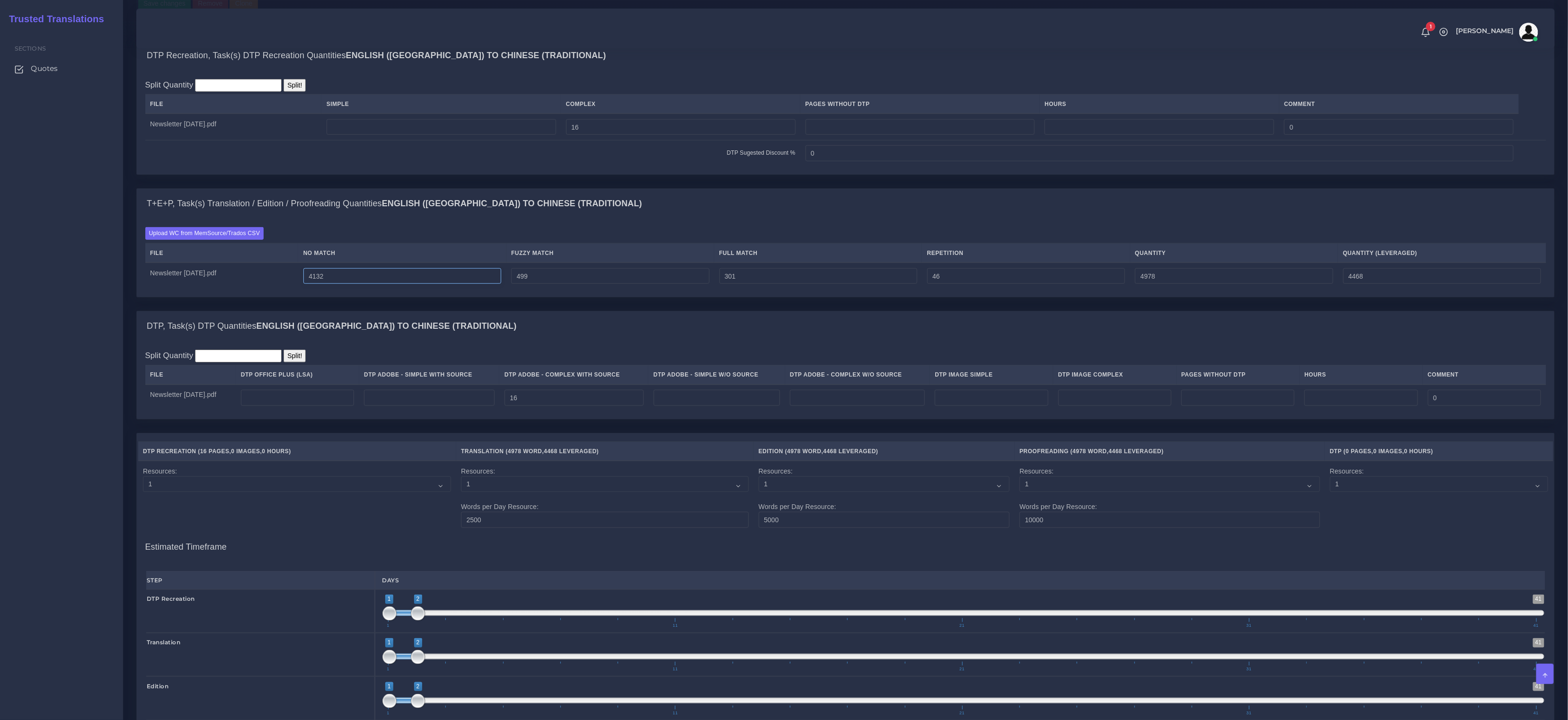
drag, startPoint x: 418, startPoint y: 284, endPoint x: 278, endPoint y: 265, distance: 141.3
click at [278, 265] on table "File No Match Fuzzy Match Full Match Repetition Quantity Quantity (Leveraged) N…" at bounding box center [845, 266] width 1401 height 46
paste input "3286"
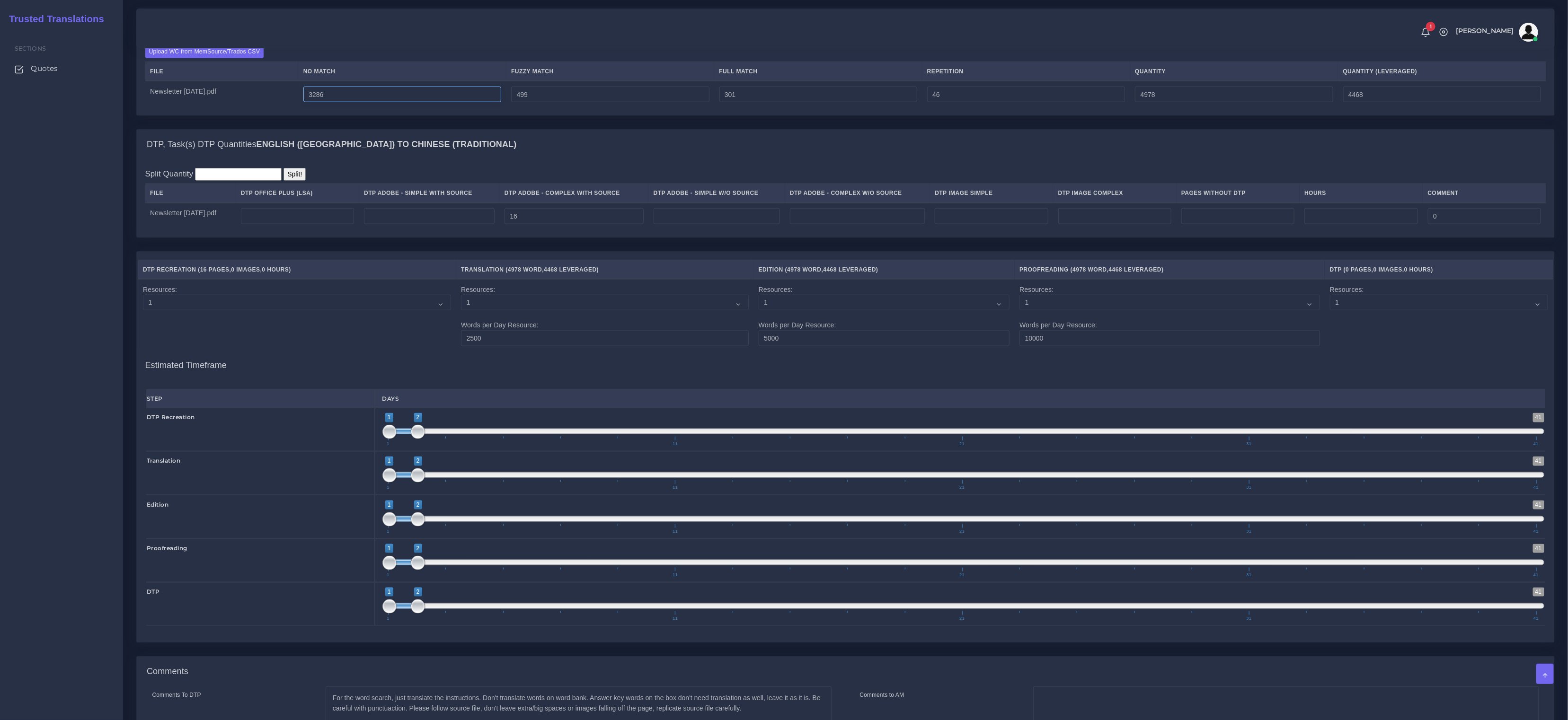
scroll to position [1003, 0]
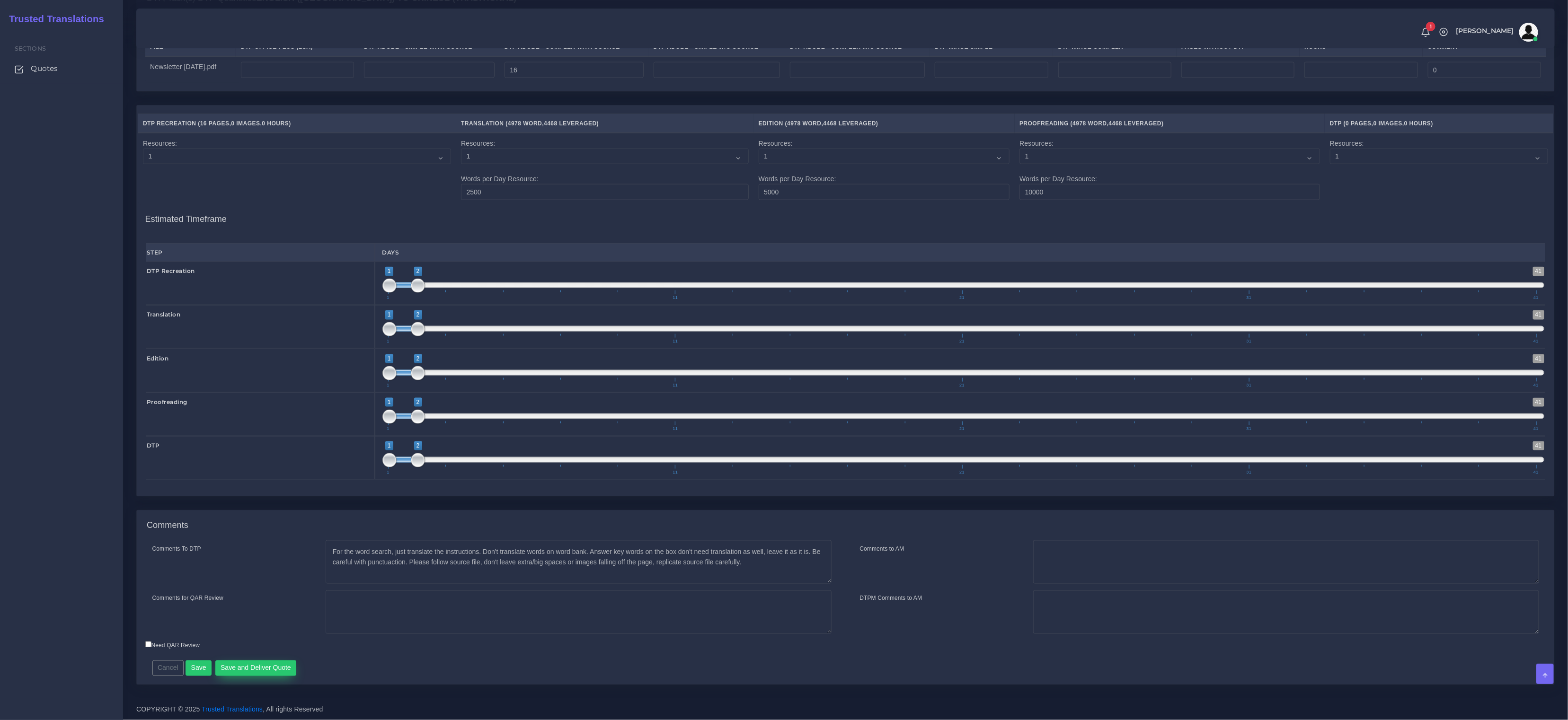
type input "3286"
type input "4132"
type input "3622"
click at [277, 669] on button "Save and Deliver Quote" at bounding box center [256, 668] width 81 height 16
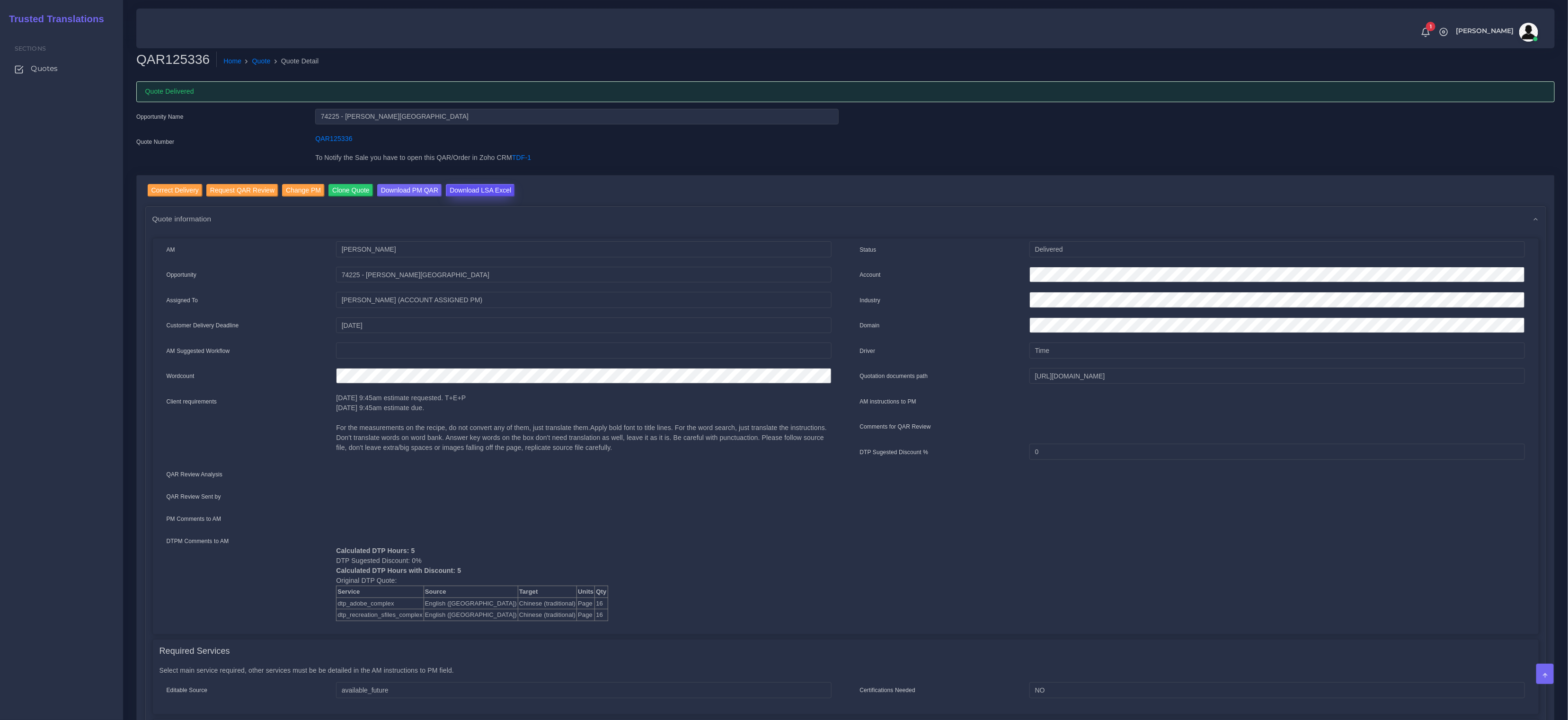
click at [483, 186] on input "Download LSA Excel" at bounding box center [480, 190] width 69 height 13
click at [268, 62] on link "Quote" at bounding box center [262, 61] width 18 height 10
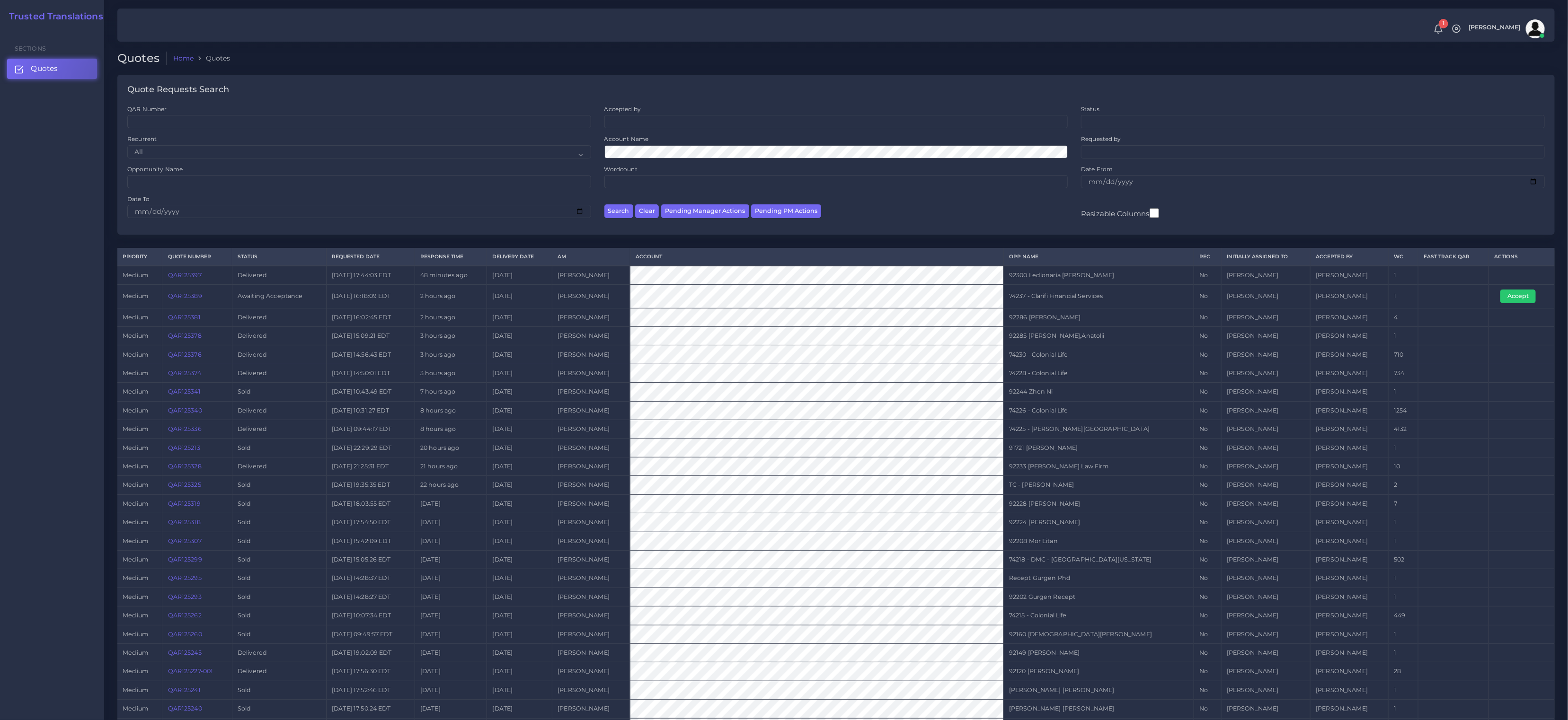
scroll to position [125, 0]
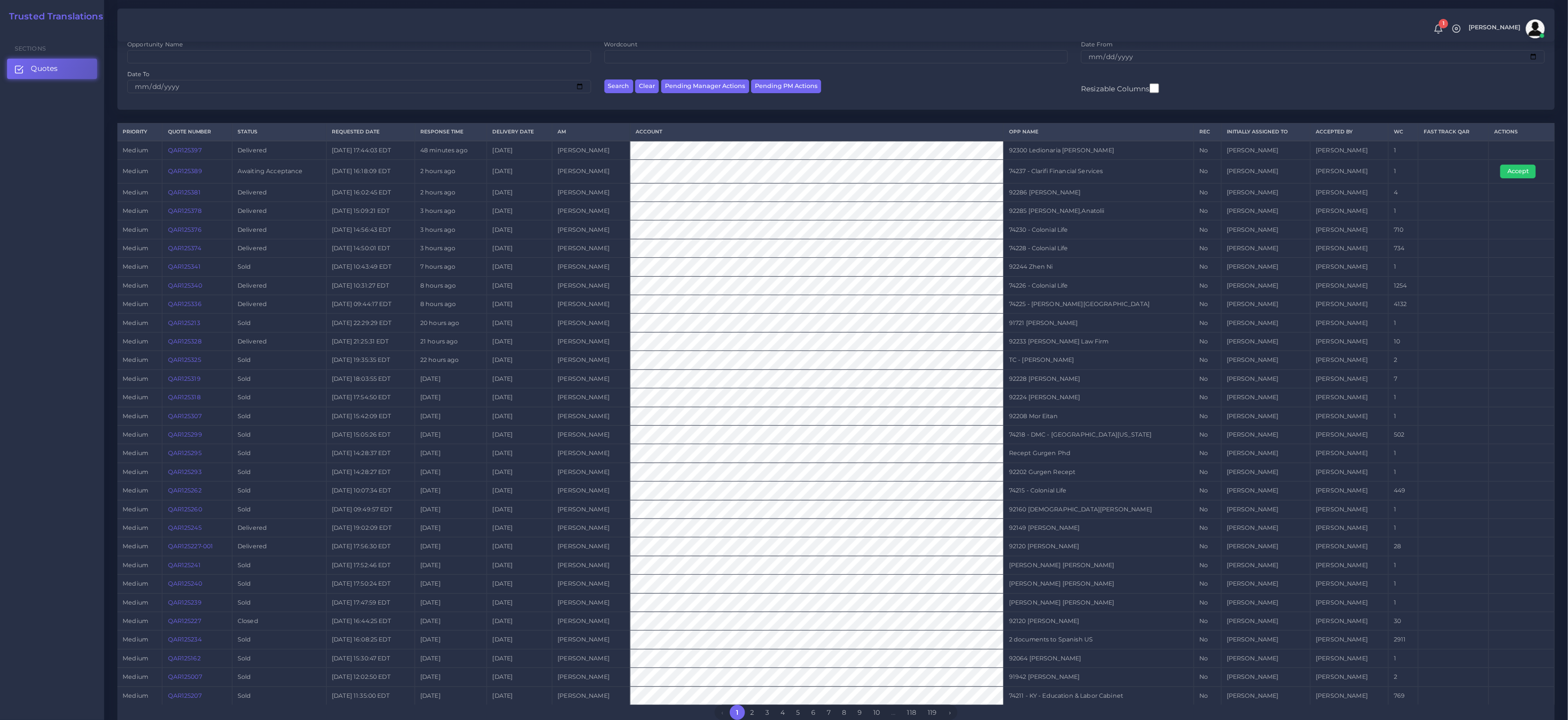
click at [181, 169] on link "QAR125389" at bounding box center [185, 170] width 34 height 7
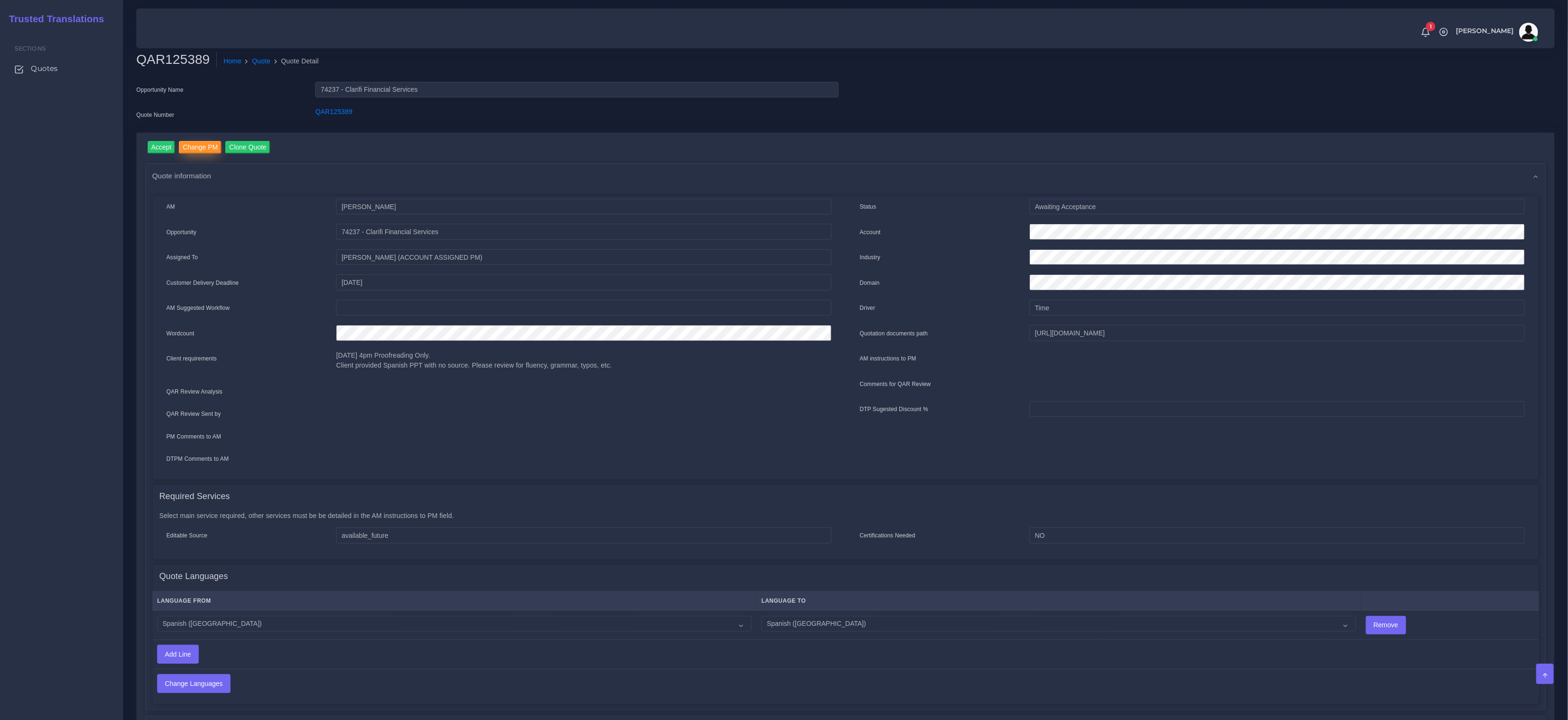
click at [205, 151] on input "Change PM" at bounding box center [200, 147] width 43 height 13
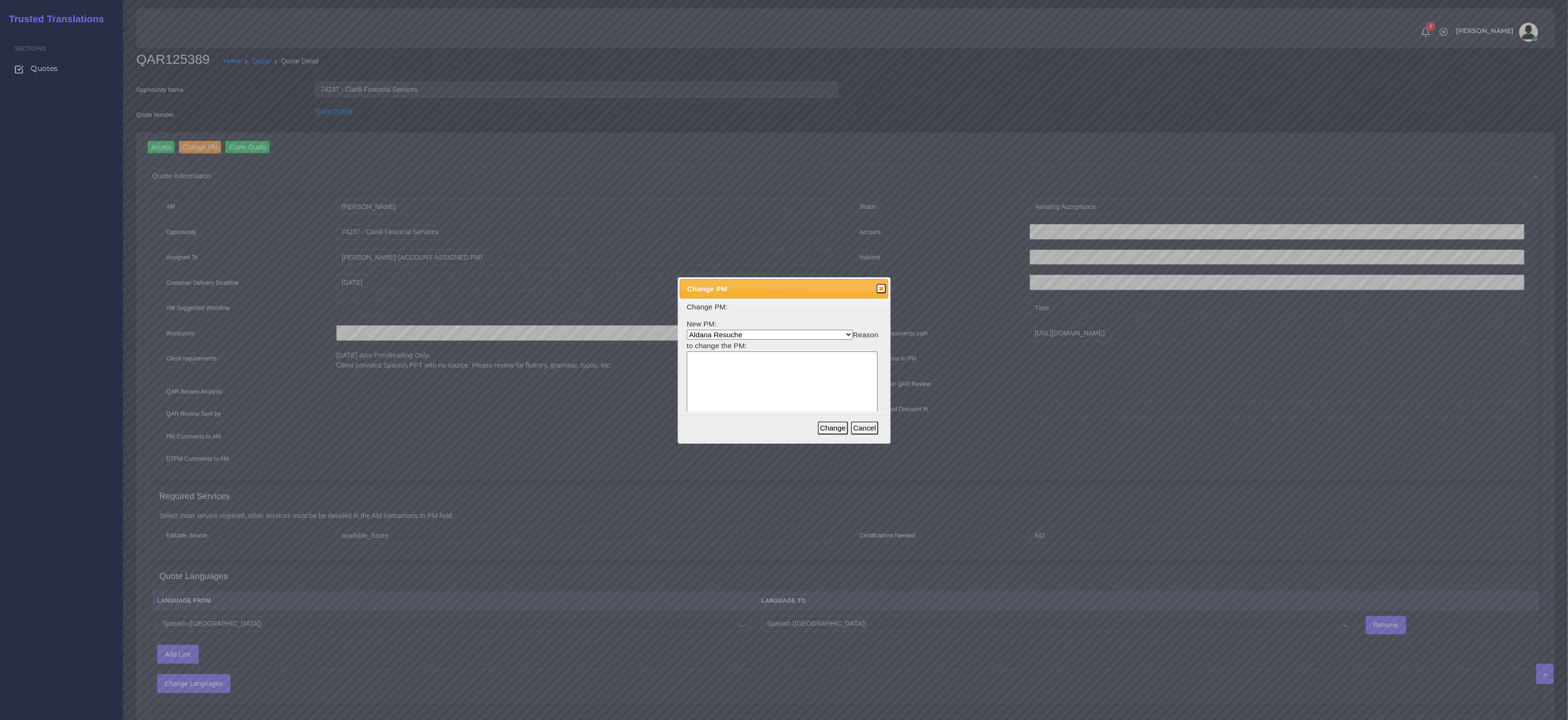
click at [720, 335] on select "[PERSON_NAME] [PERSON_NAME] PM [PERSON_NAME] [PERSON_NAME] [PERSON_NAME] [PERSO…" at bounding box center [769, 335] width 166 height 10
select select "b2a86391-d64c-65d9-63e1-614cf9933189"
click at [686, 330] on select "Aldana Resuche Ana Whitby PM Beatriz Lacerda Dana Rossi Diego Leotta Gabriela S…" at bounding box center [769, 335] width 166 height 10
click at [730, 358] on textarea at bounding box center [781, 396] width 191 height 90
type textarea "x"
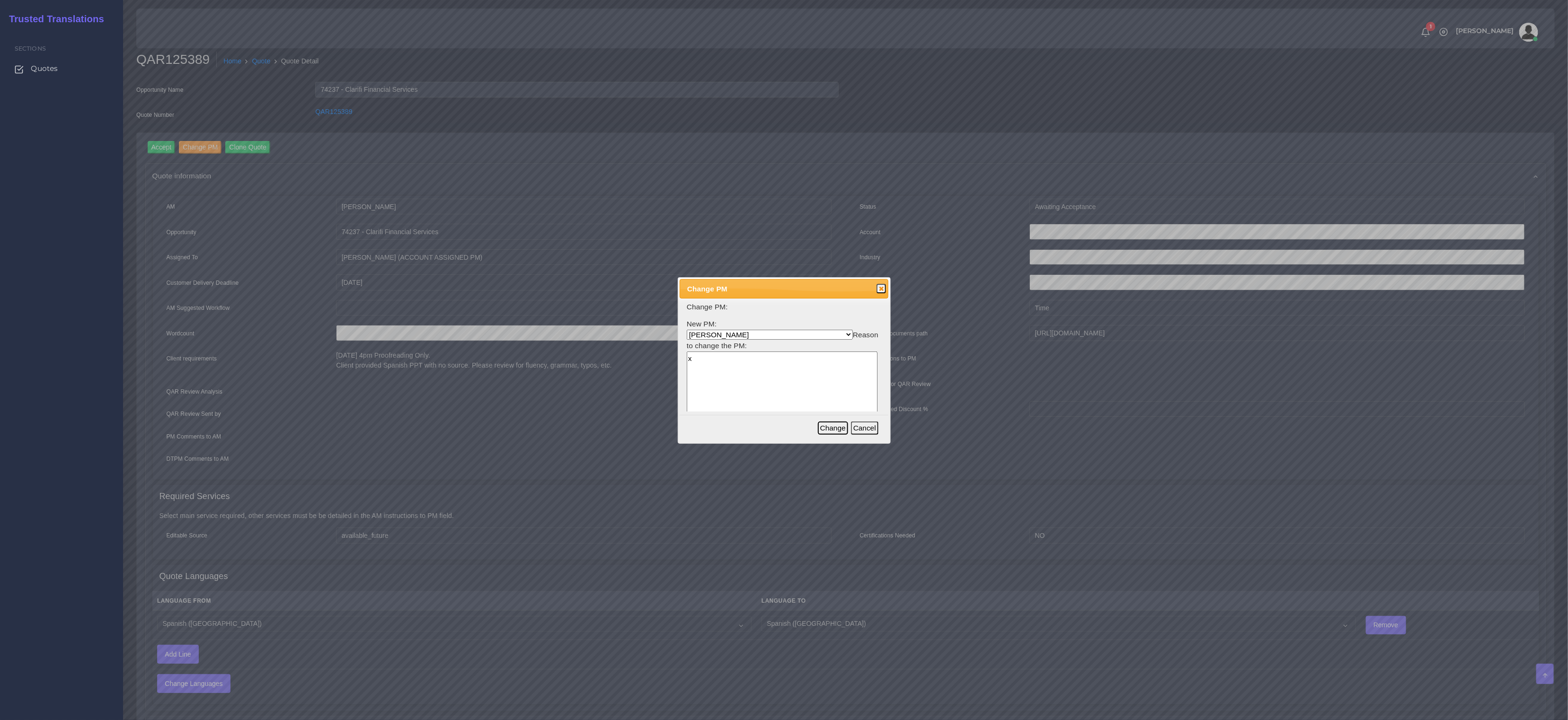
drag, startPoint x: 836, startPoint y: 428, endPoint x: 722, endPoint y: 368, distance: 128.8
click at [836, 428] on button "Change" at bounding box center [833, 427] width 30 height 13
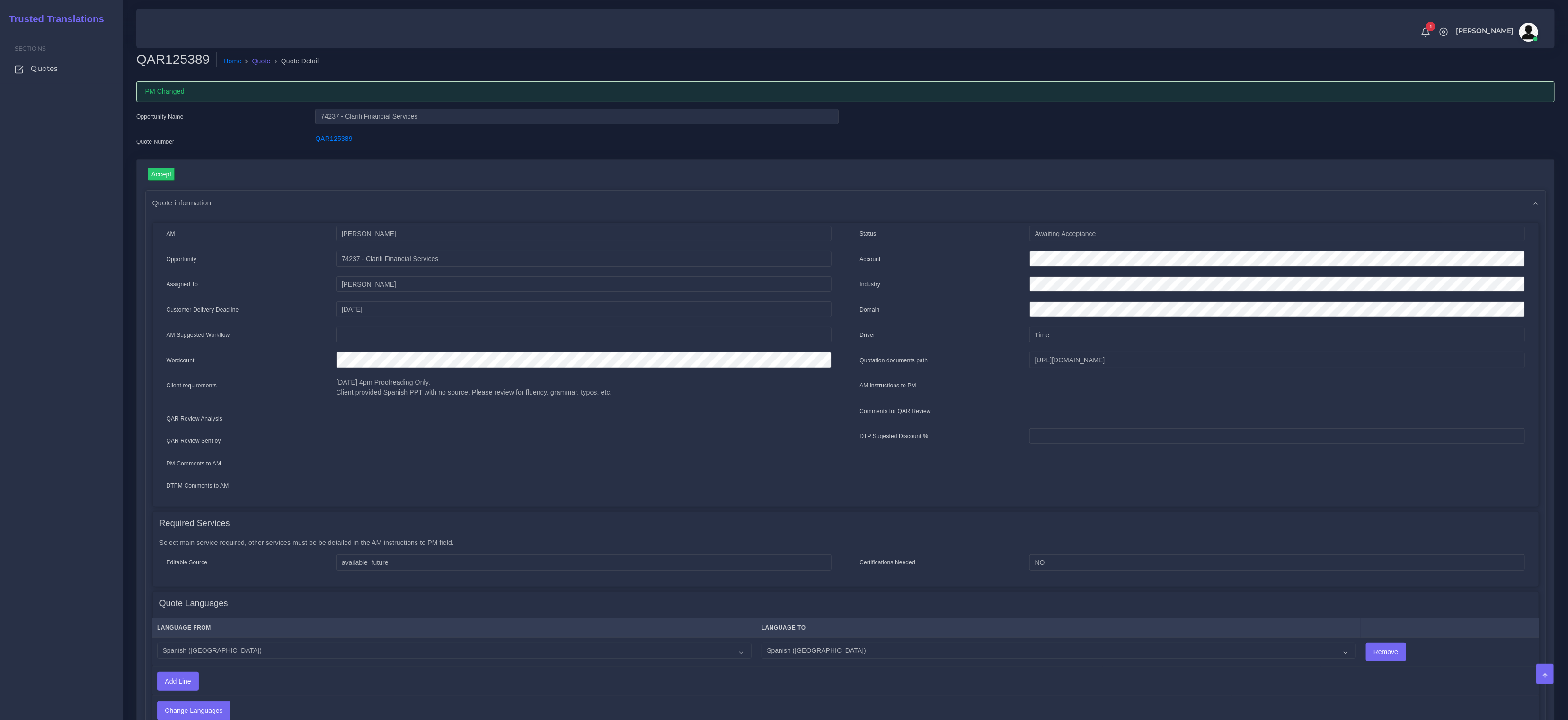
click at [257, 63] on link "Quote" at bounding box center [262, 61] width 18 height 10
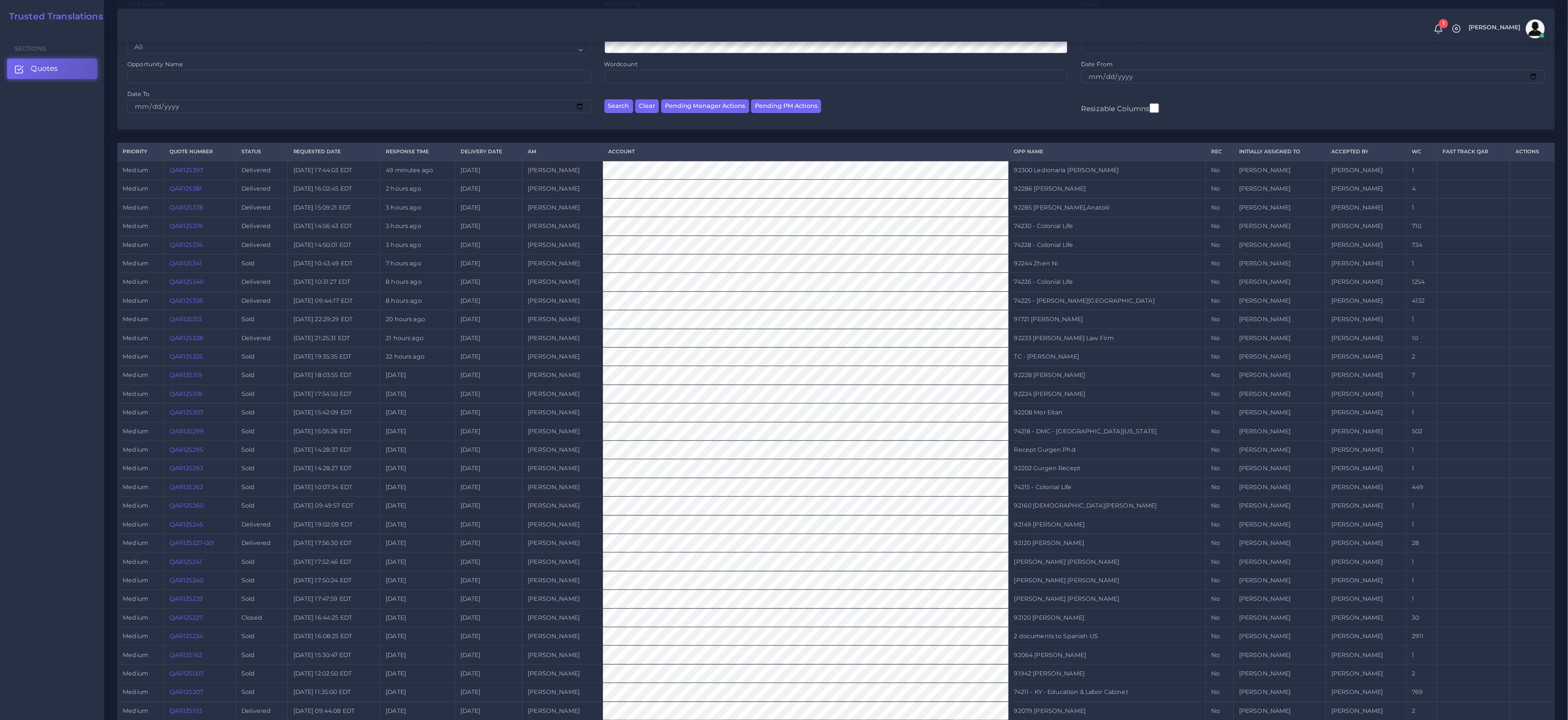
scroll to position [160, 0]
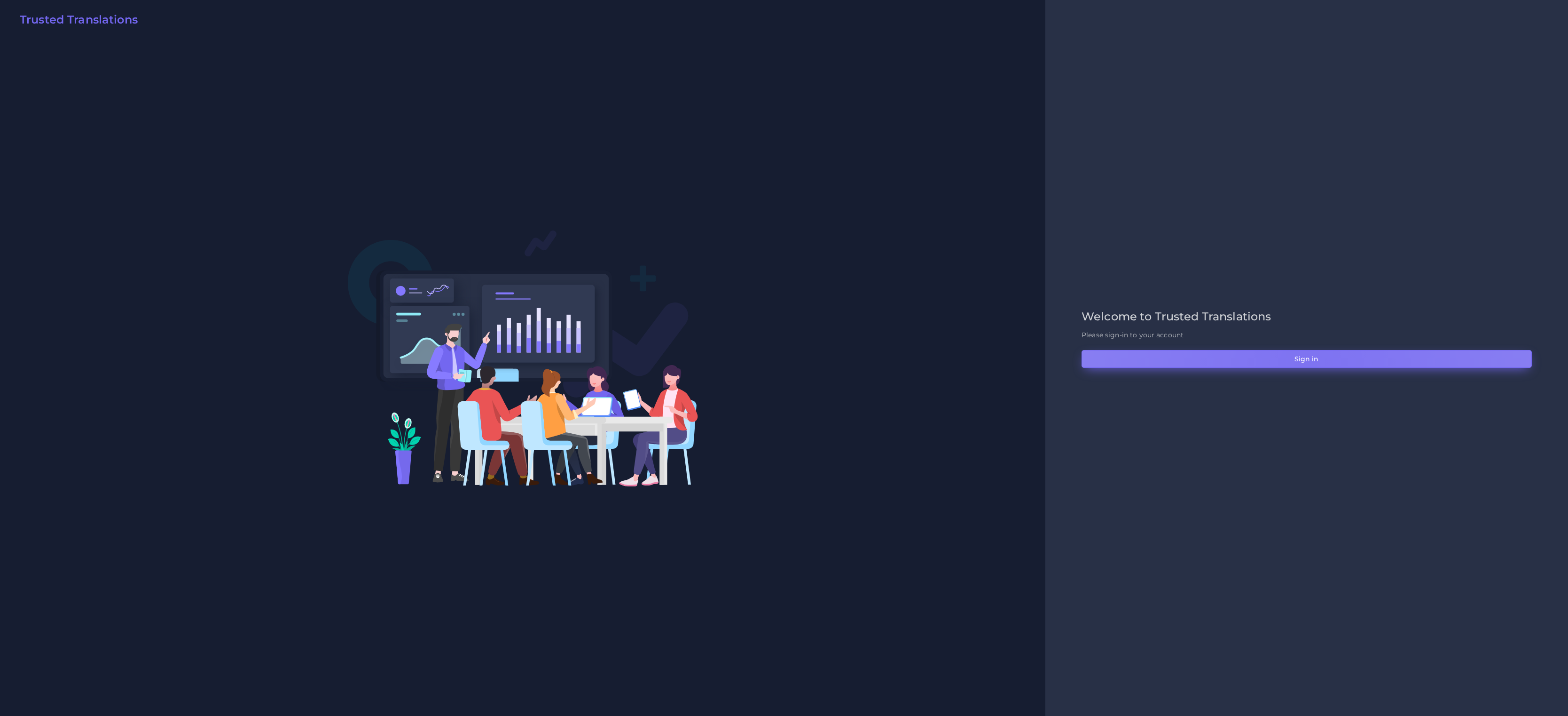
click at [1309, 365] on button "Sign in" at bounding box center [1307, 359] width 450 height 18
